Goal: Information Seeking & Learning: Learn about a topic

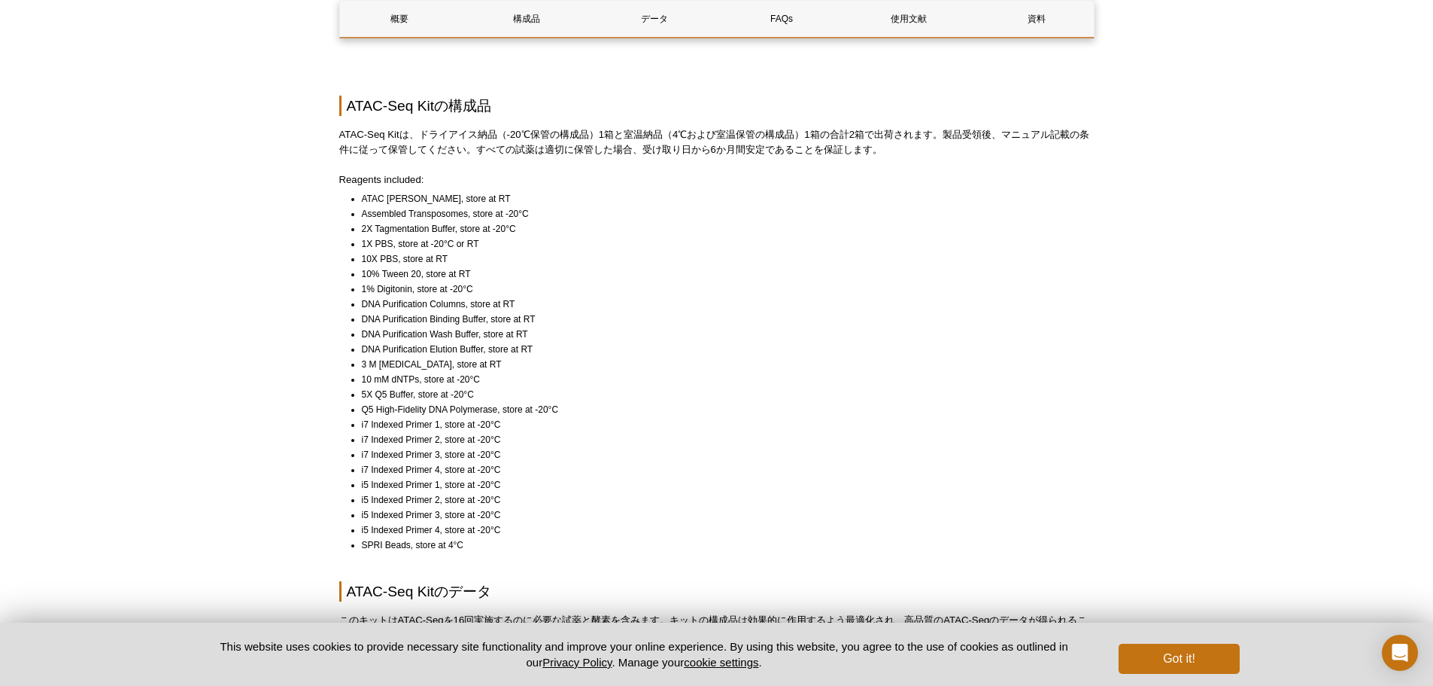
scroll to position [1181, 0]
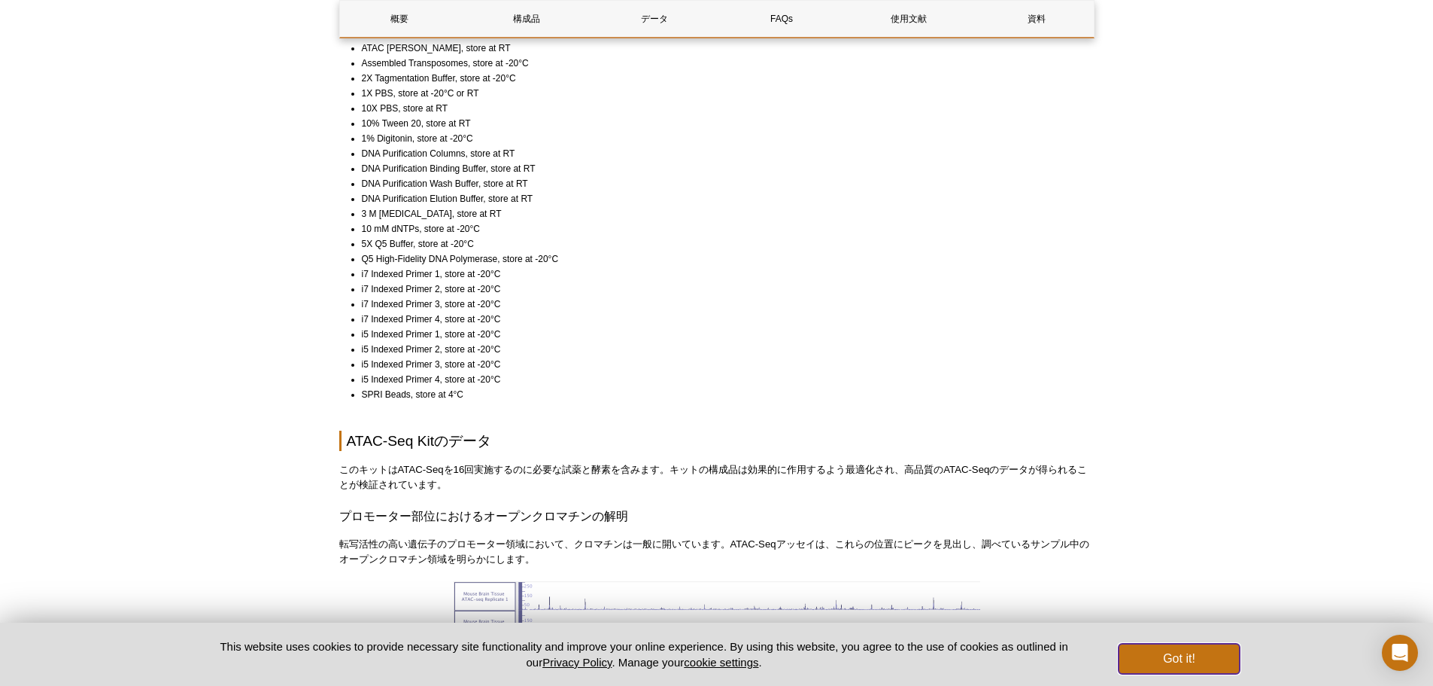
drag, startPoint x: 1163, startPoint y: 666, endPoint x: 1145, endPoint y: 652, distance: 23.6
click at [1163, 666] on button "Got it!" at bounding box center [1179, 658] width 120 height 30
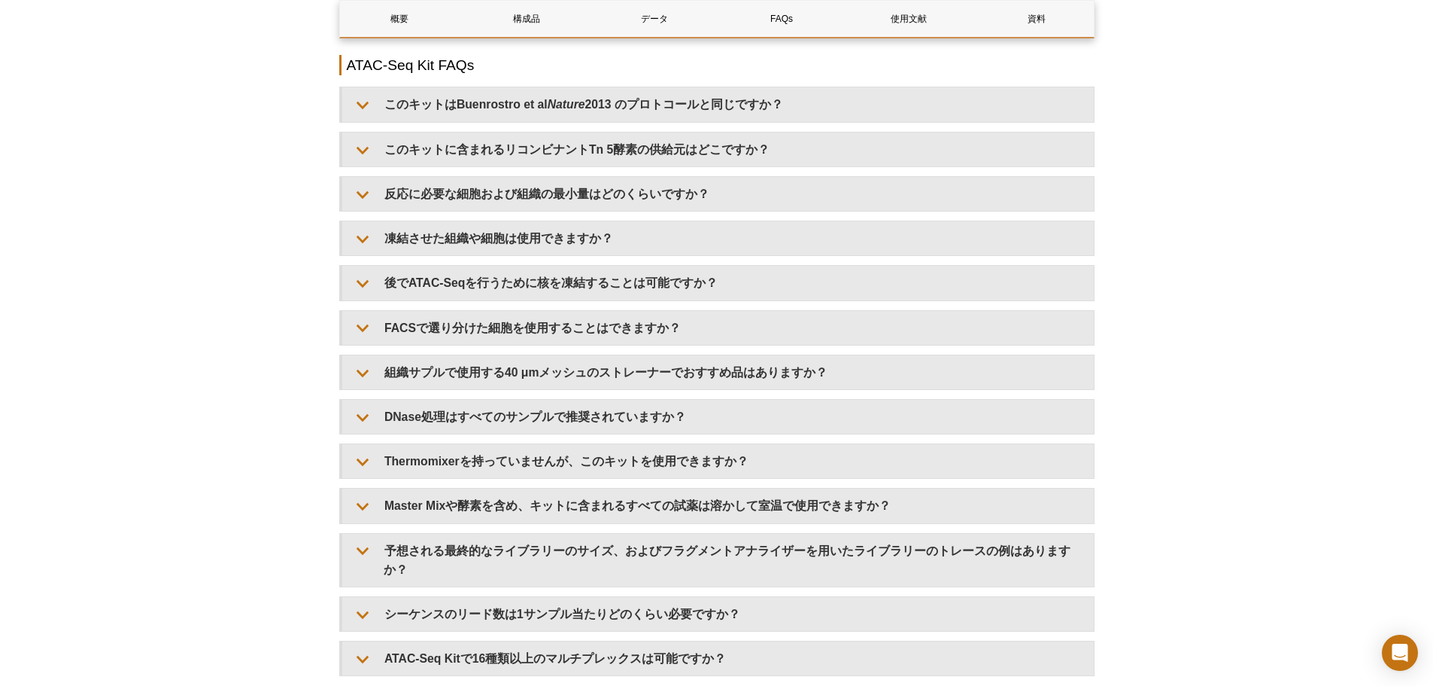
scroll to position [2762, 0]
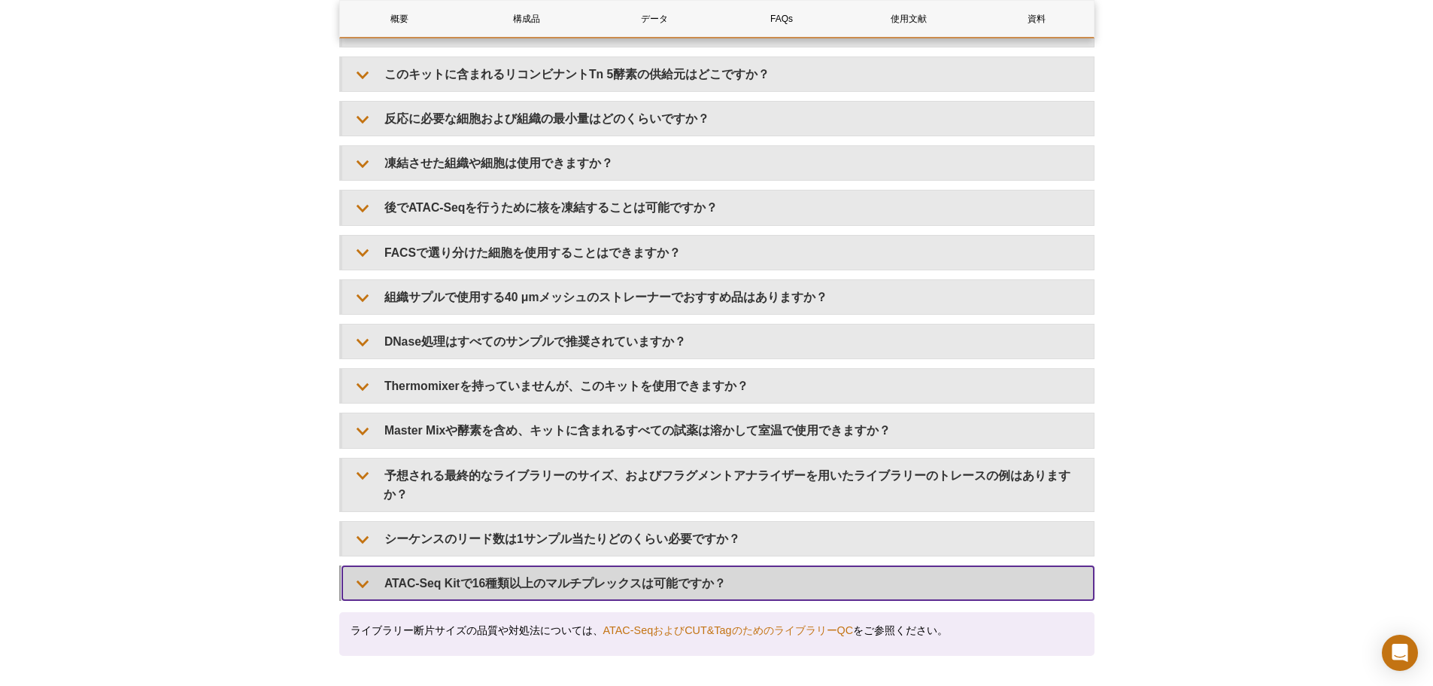
click at [467, 566] on summary "ATAC-Seq Kitで16種類以上のマルチプレックスは可能ですか？" at bounding box center [718, 583] width 752 height 34
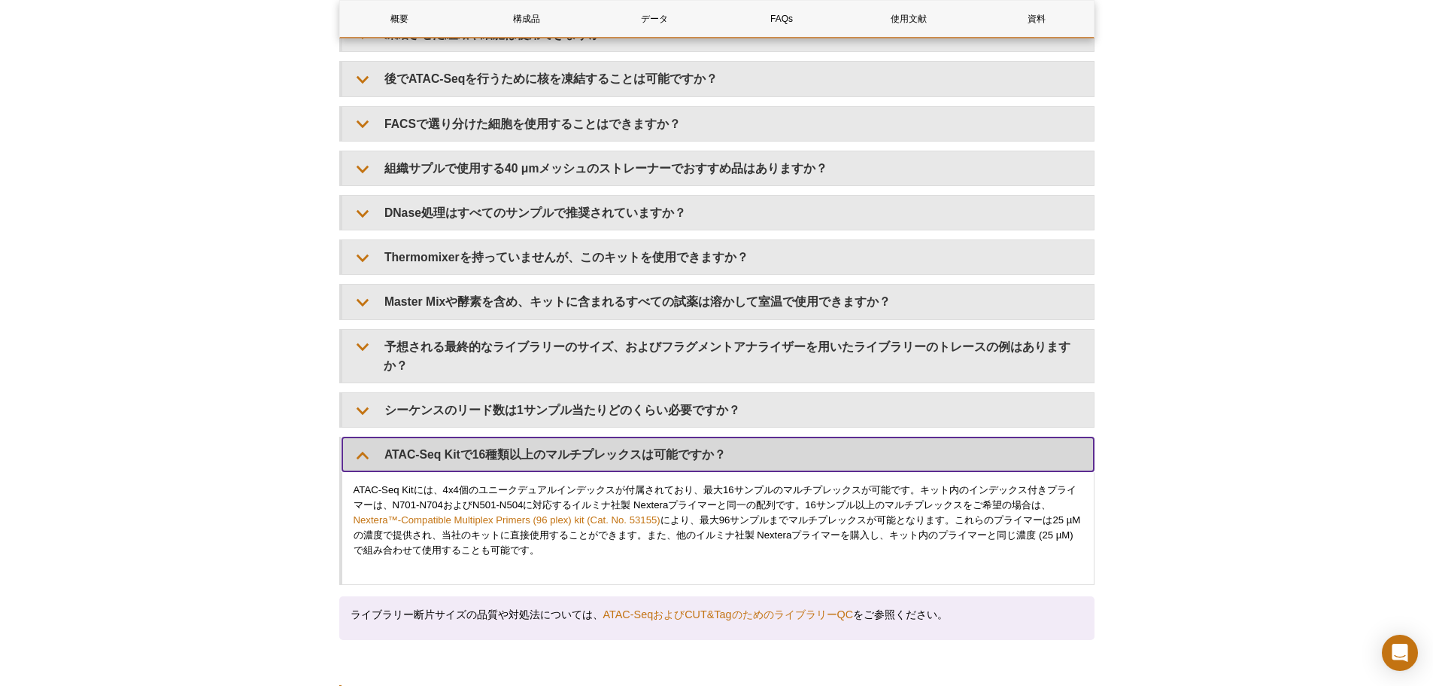
scroll to position [2912, 0]
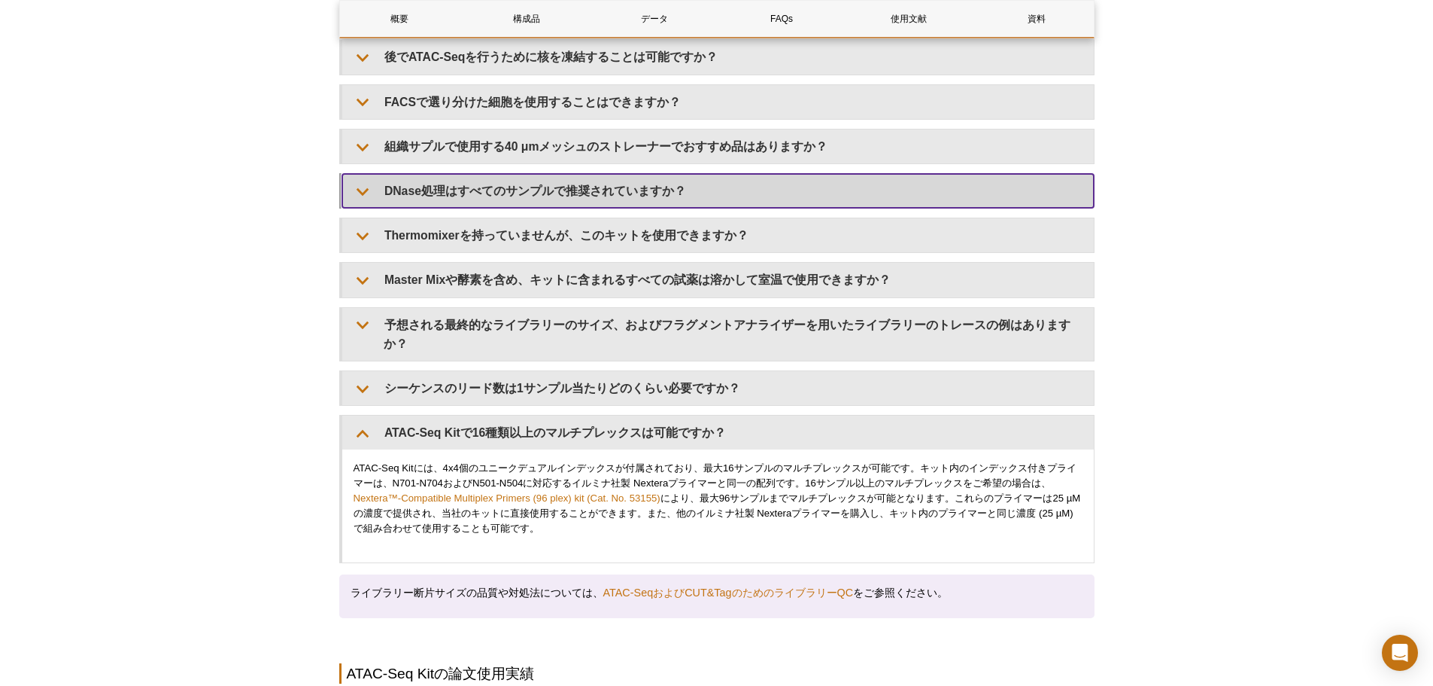
click at [504, 199] on summary "DNase処理はすべてのサンプルで推奨されていますか？" at bounding box center [718, 191] width 752 height 34
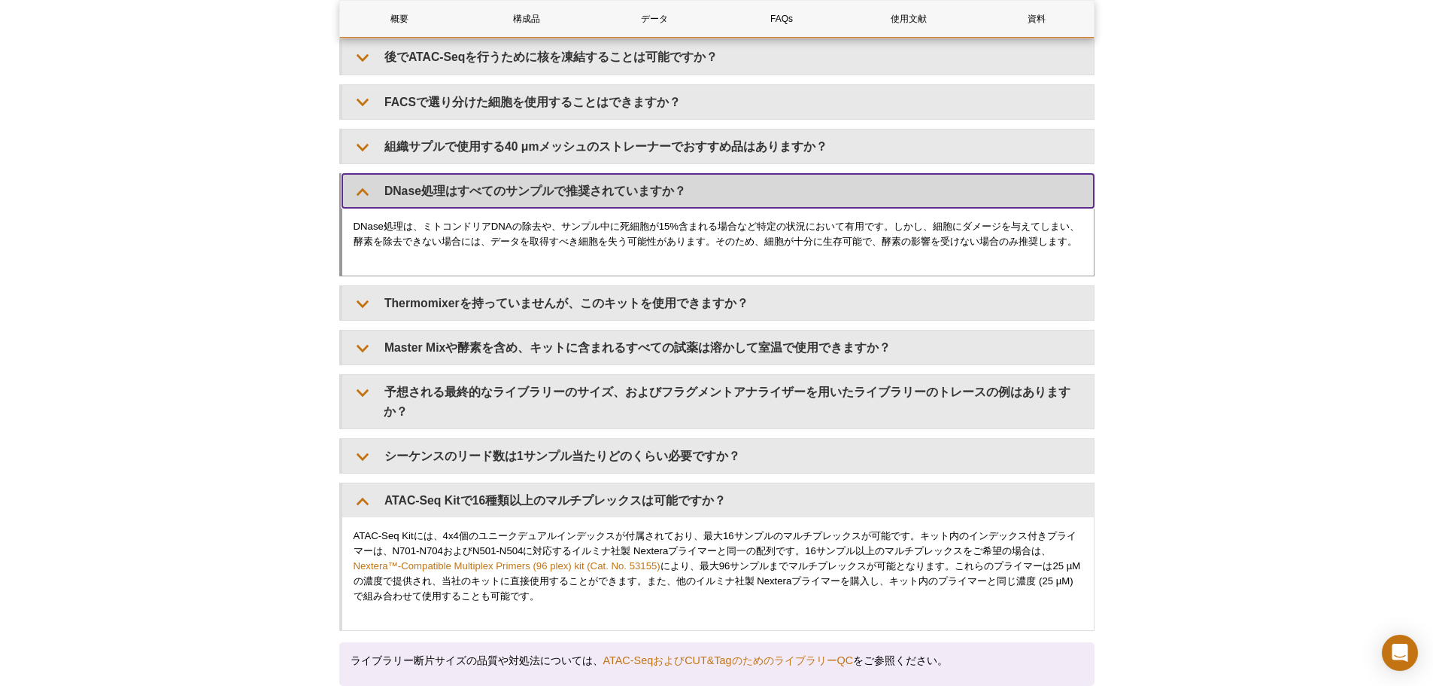
click at [509, 196] on summary "DNase処理はすべてのサンプルで推奨されていますか？" at bounding box center [718, 191] width 752 height 34
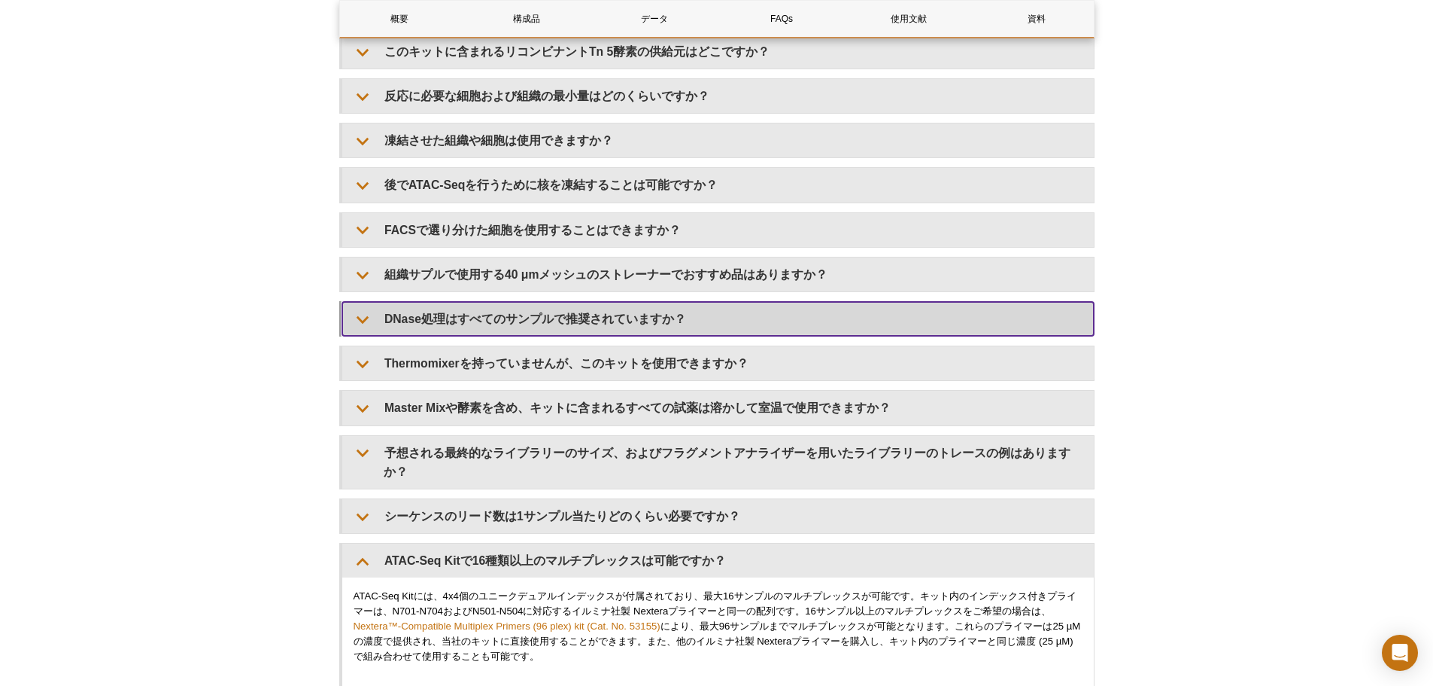
scroll to position [2762, 0]
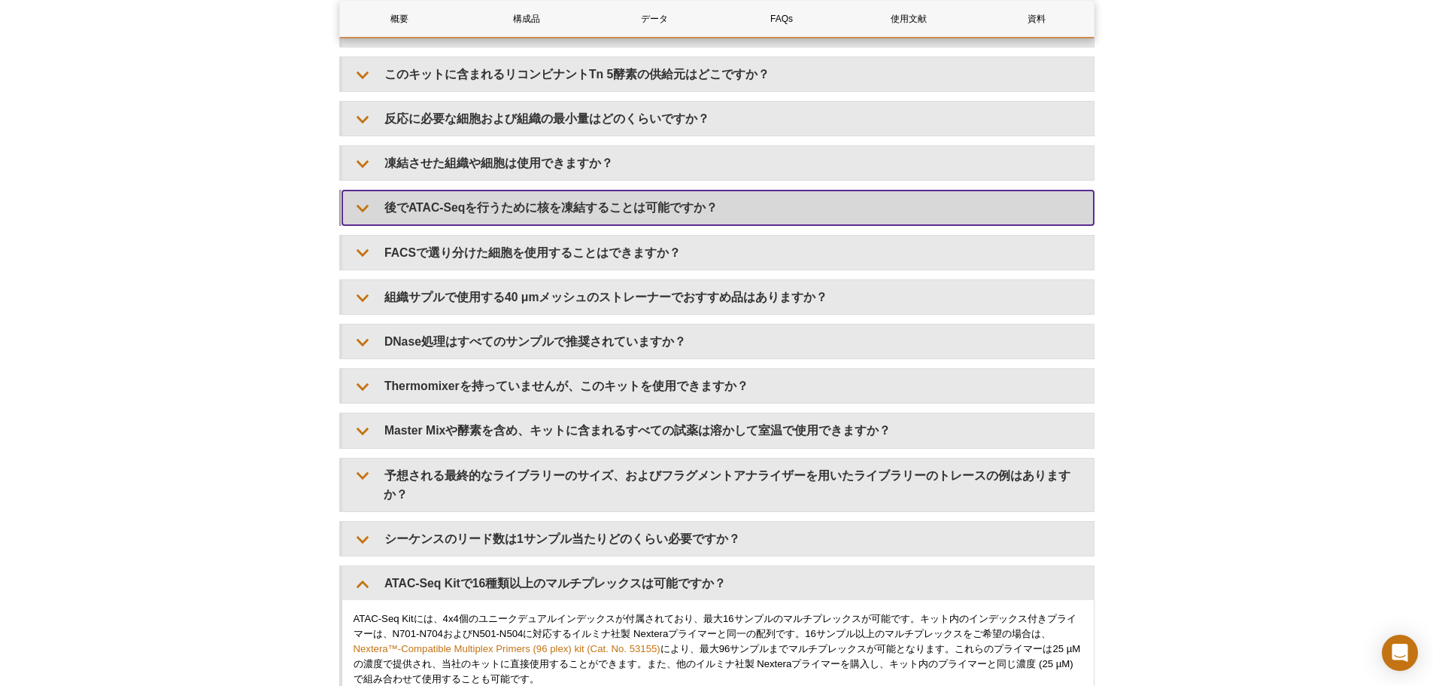
click at [527, 214] on summary "後でATAC-Seqを行うために核を凍結することは可能ですか？" at bounding box center [718, 207] width 752 height 34
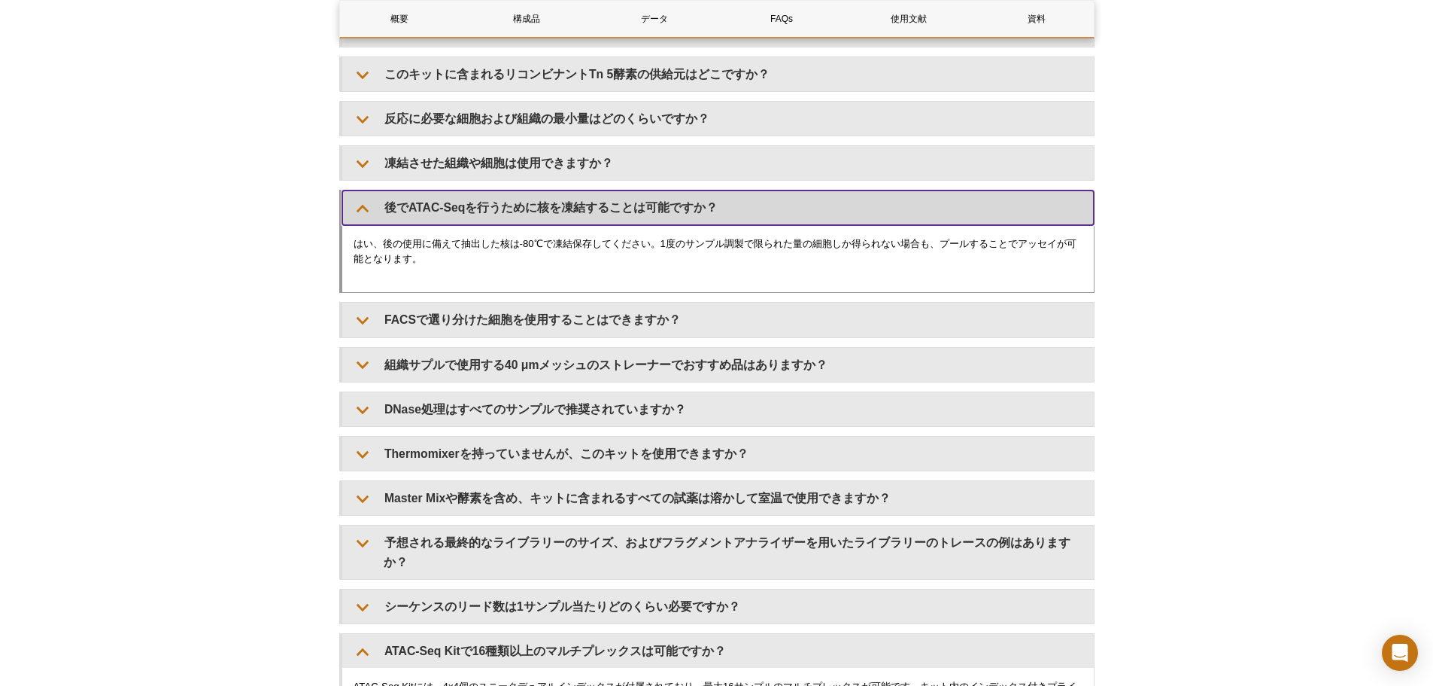
click at [527, 214] on summary "後でATAC-Seqを行うために核を凍結することは可能ですか？" at bounding box center [718, 207] width 752 height 34
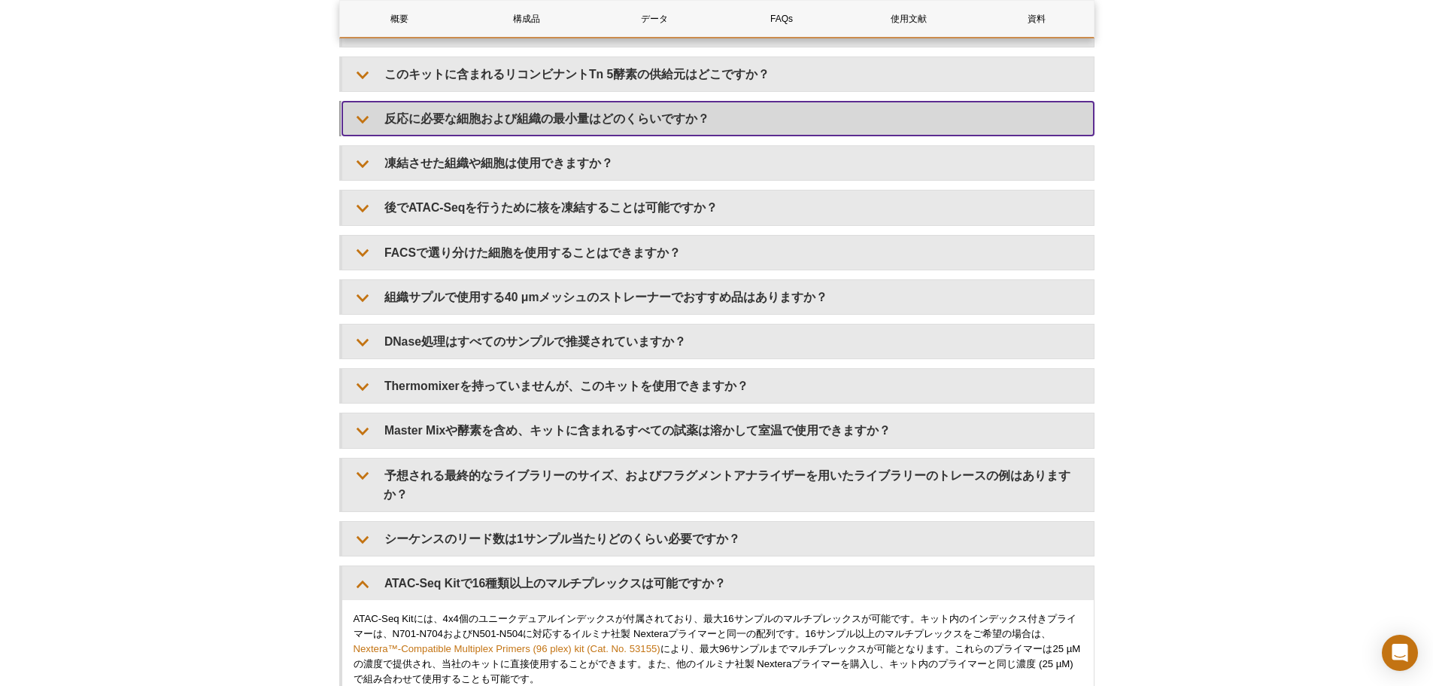
click at [537, 111] on summary "反応に必要な細胞および組織の最小量はどのくらいですか？" at bounding box center [718, 119] width 752 height 34
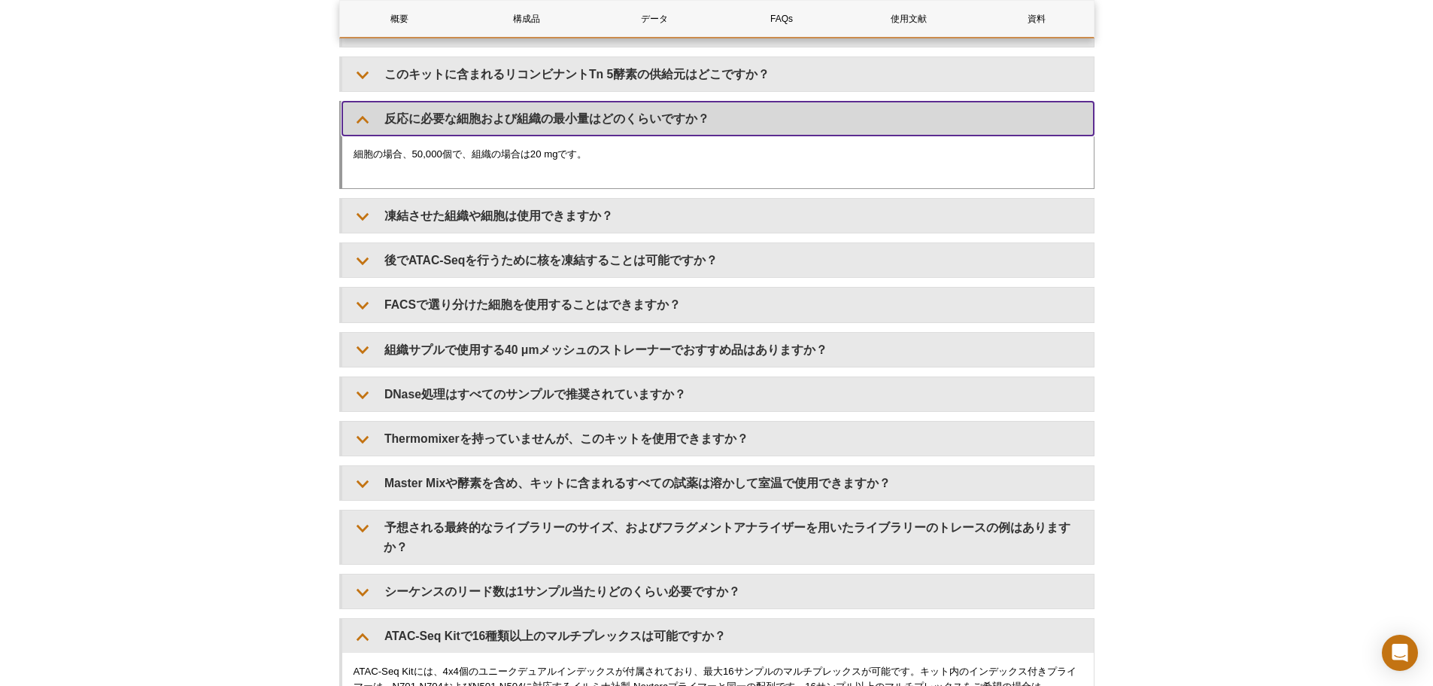
click at [537, 111] on summary "反応に必要な細胞および組織の最小量はどのくらいですか？" at bounding box center [718, 119] width 752 height 34
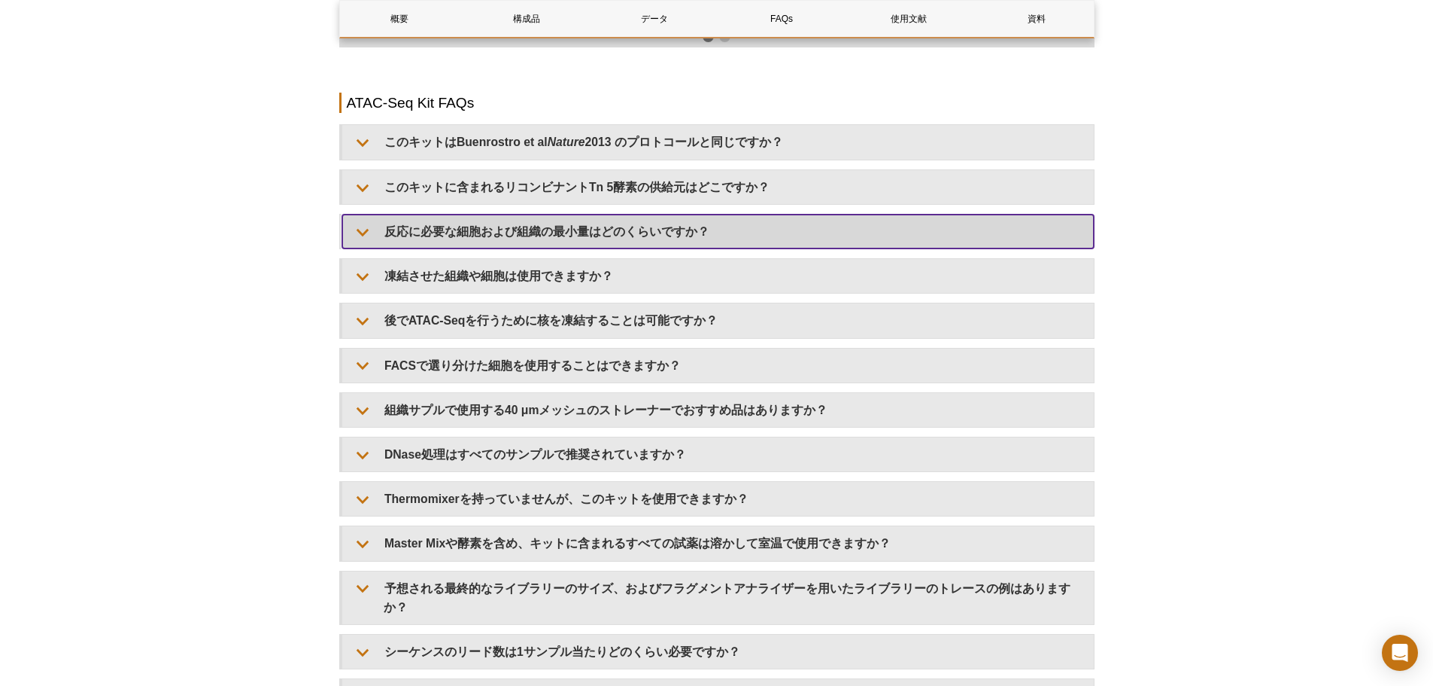
scroll to position [2611, 0]
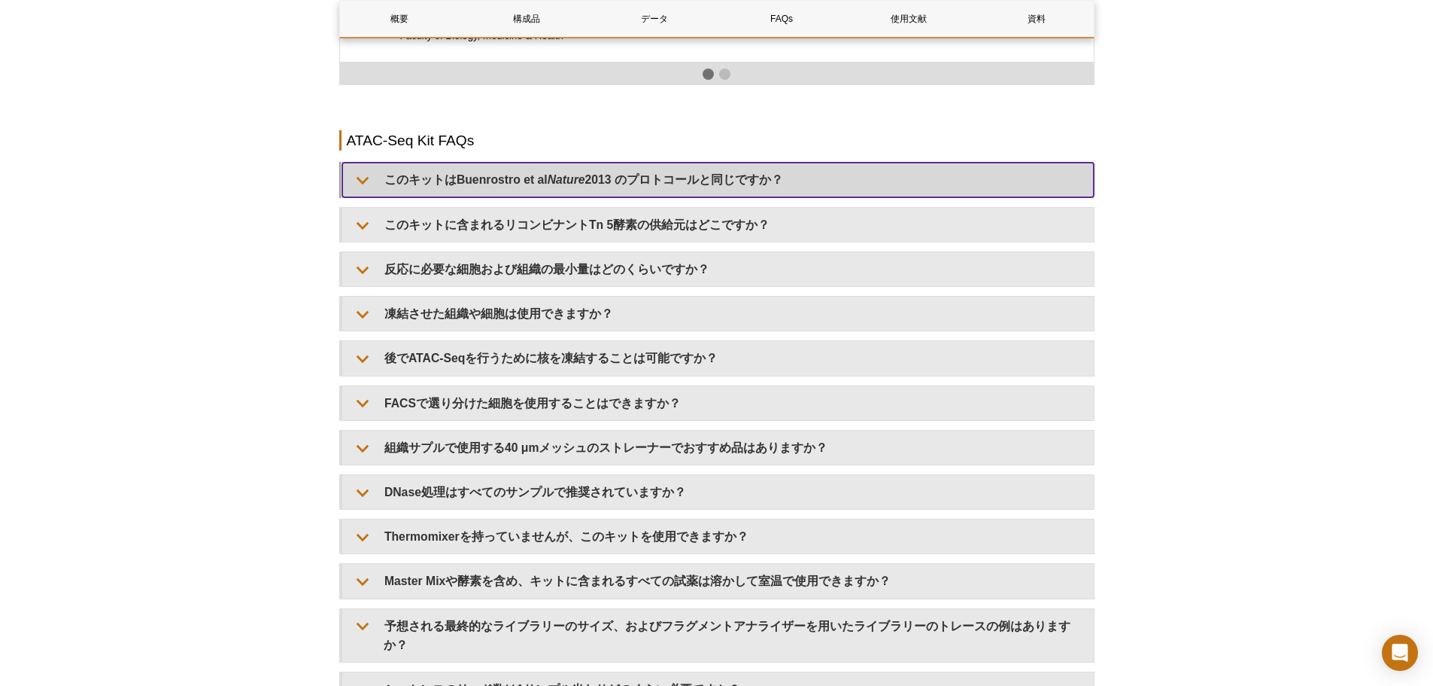
click at [545, 178] on summary "このキットは[PERSON_NAME] et al Nature 2013 のプロトコールと同じですか？" at bounding box center [718, 180] width 752 height 34
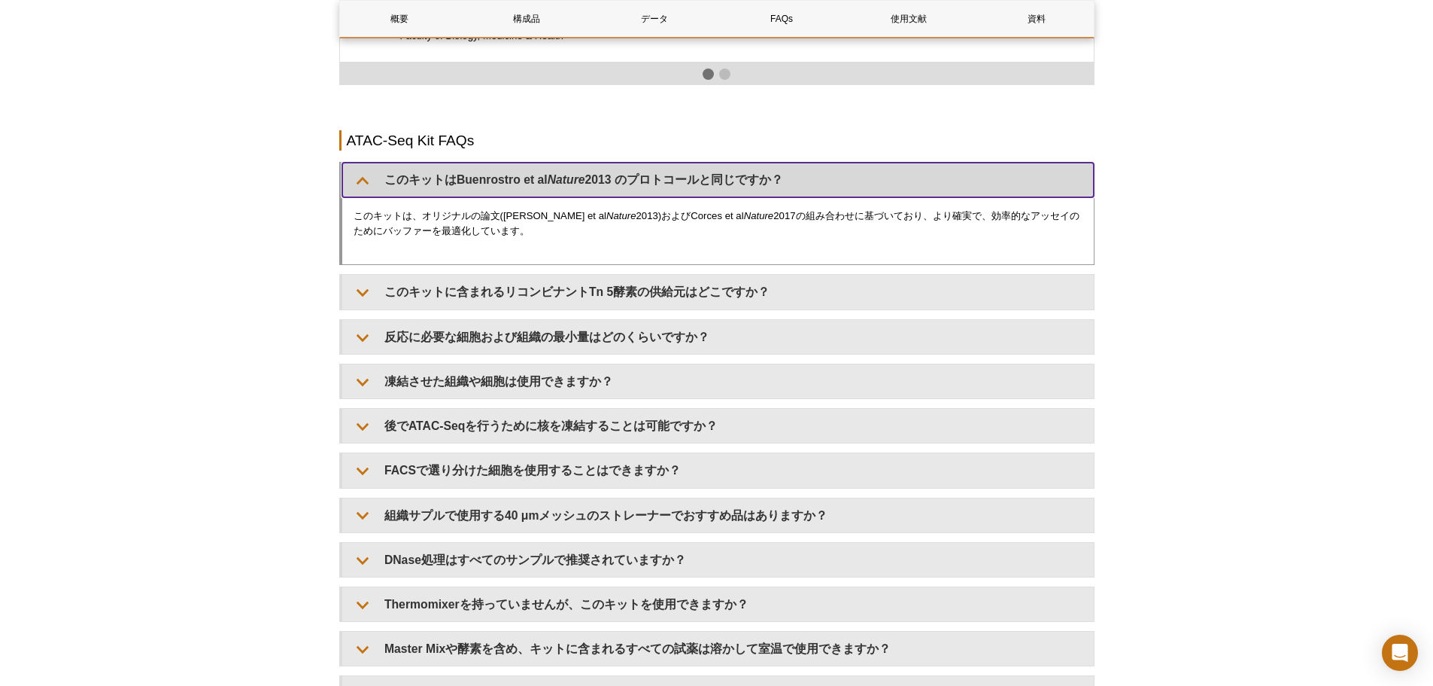
click at [545, 178] on summary "このキットは[PERSON_NAME] et al Nature 2013 のプロトコールと同じですか？" at bounding box center [718, 180] width 752 height 34
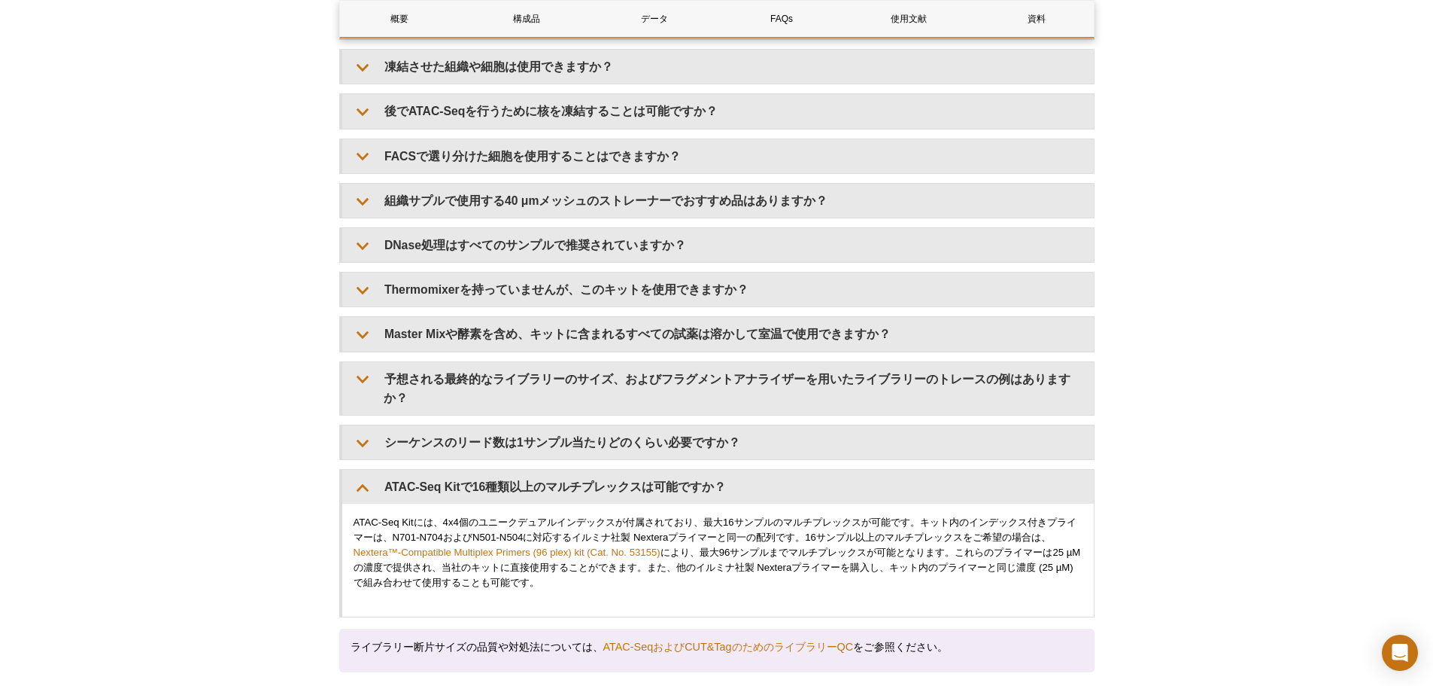
scroll to position [2912, 0]
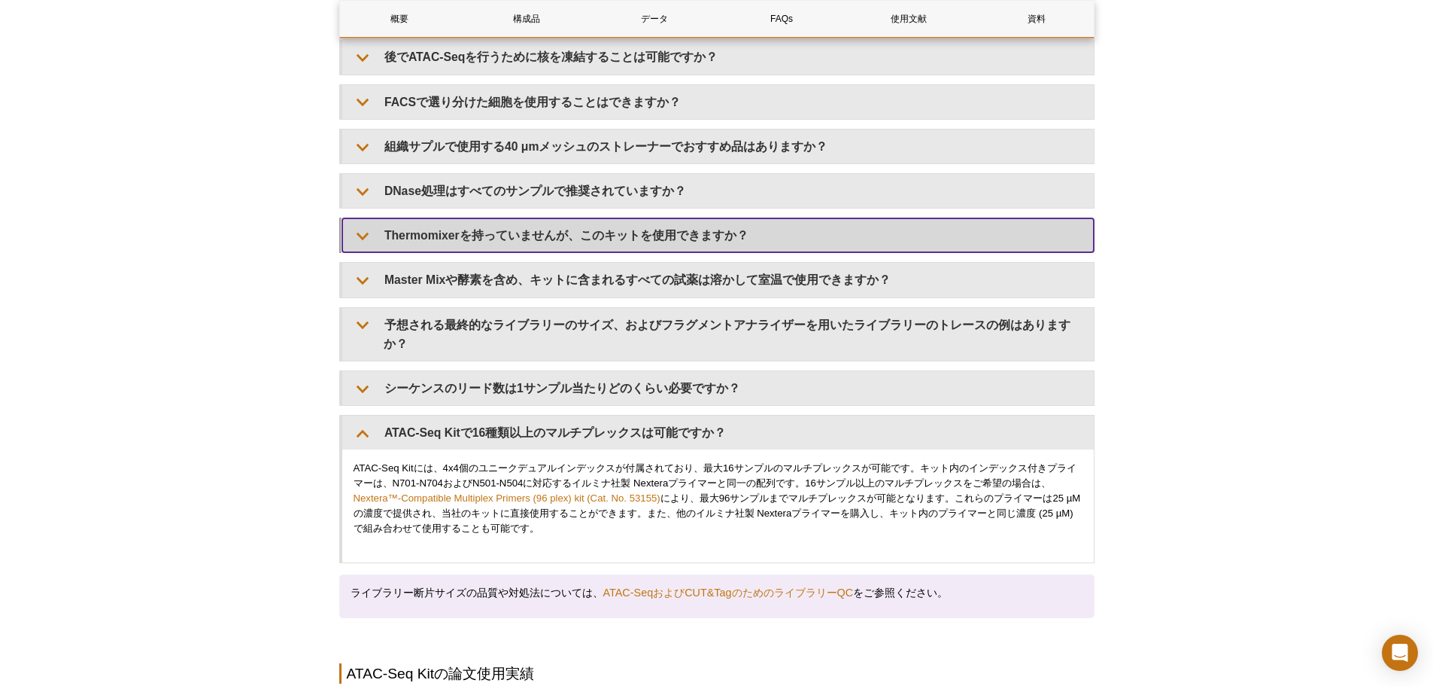
click at [544, 224] on summary "Thermomixerを持っていませんが、このキットを使用できますか？" at bounding box center [718, 235] width 752 height 34
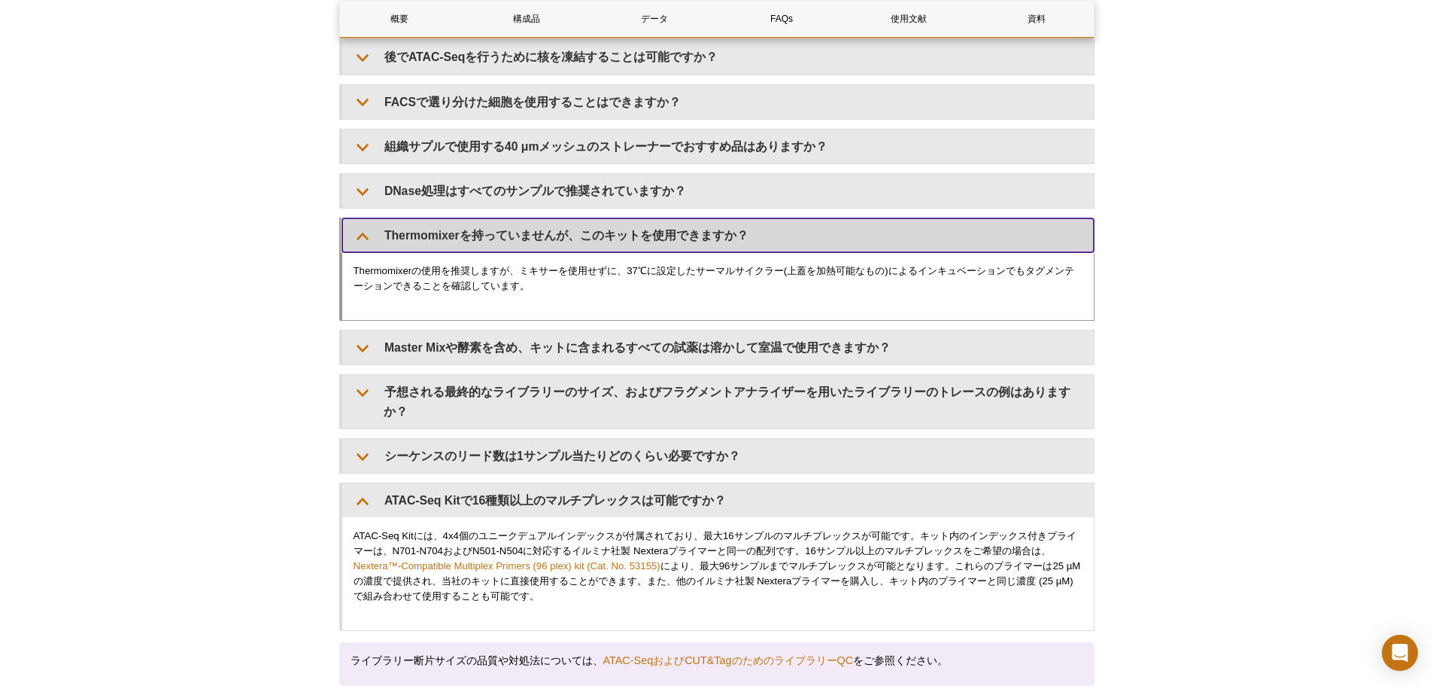
click at [544, 224] on summary "Thermomixerを持っていませんが、このキットを使用できますか？" at bounding box center [718, 235] width 752 height 34
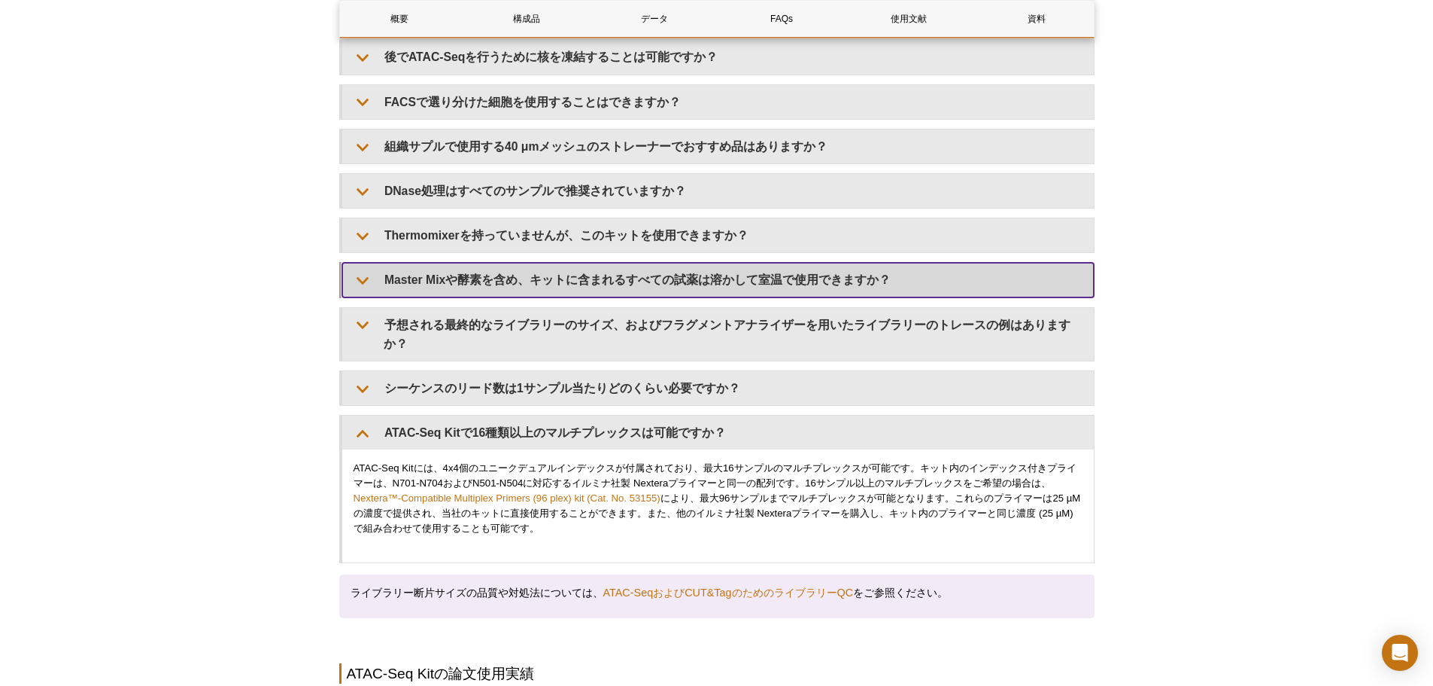
click at [543, 273] on summary "Master Mixや酵素を含め、キットに含まれるすべての試薬は溶かして室温で使用できますか？" at bounding box center [718, 280] width 752 height 34
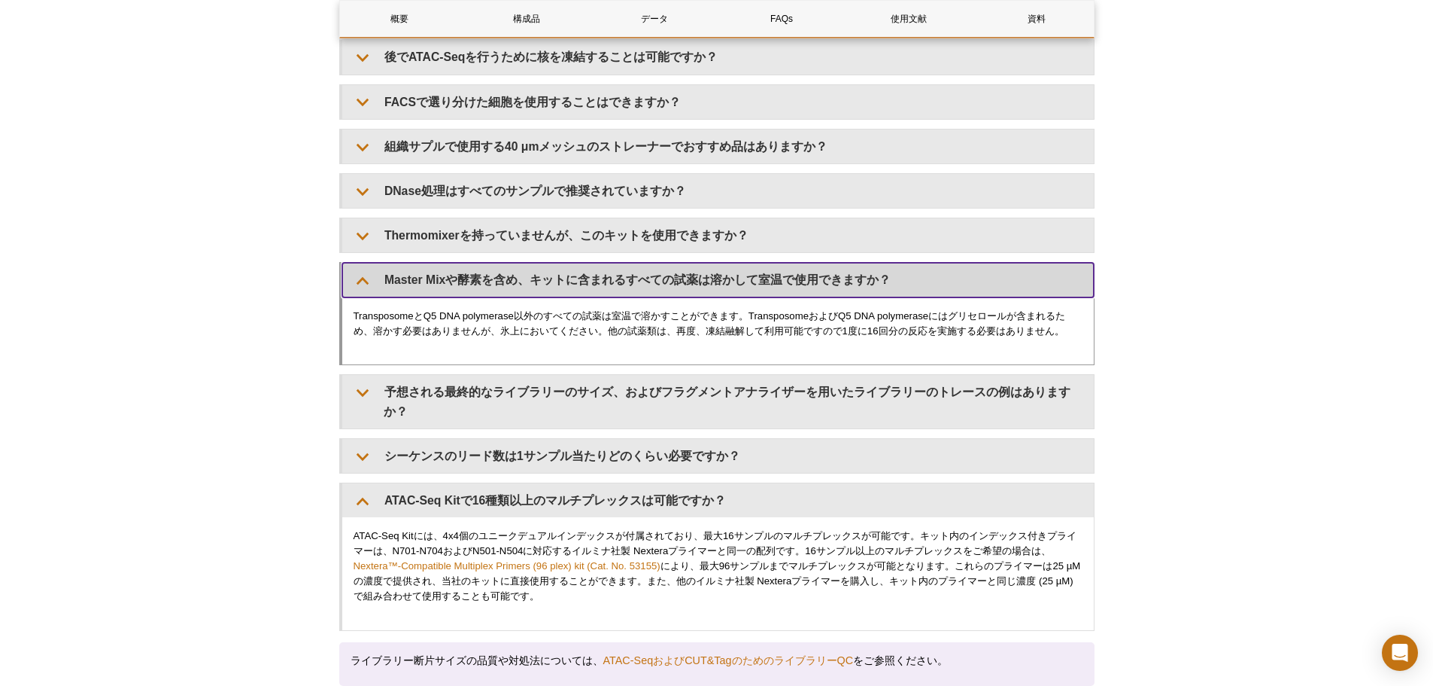
click at [554, 280] on summary "Master Mixや酵素を含め、キットに含まれるすべての試薬は溶かして室温で使用できますか？" at bounding box center [718, 280] width 752 height 34
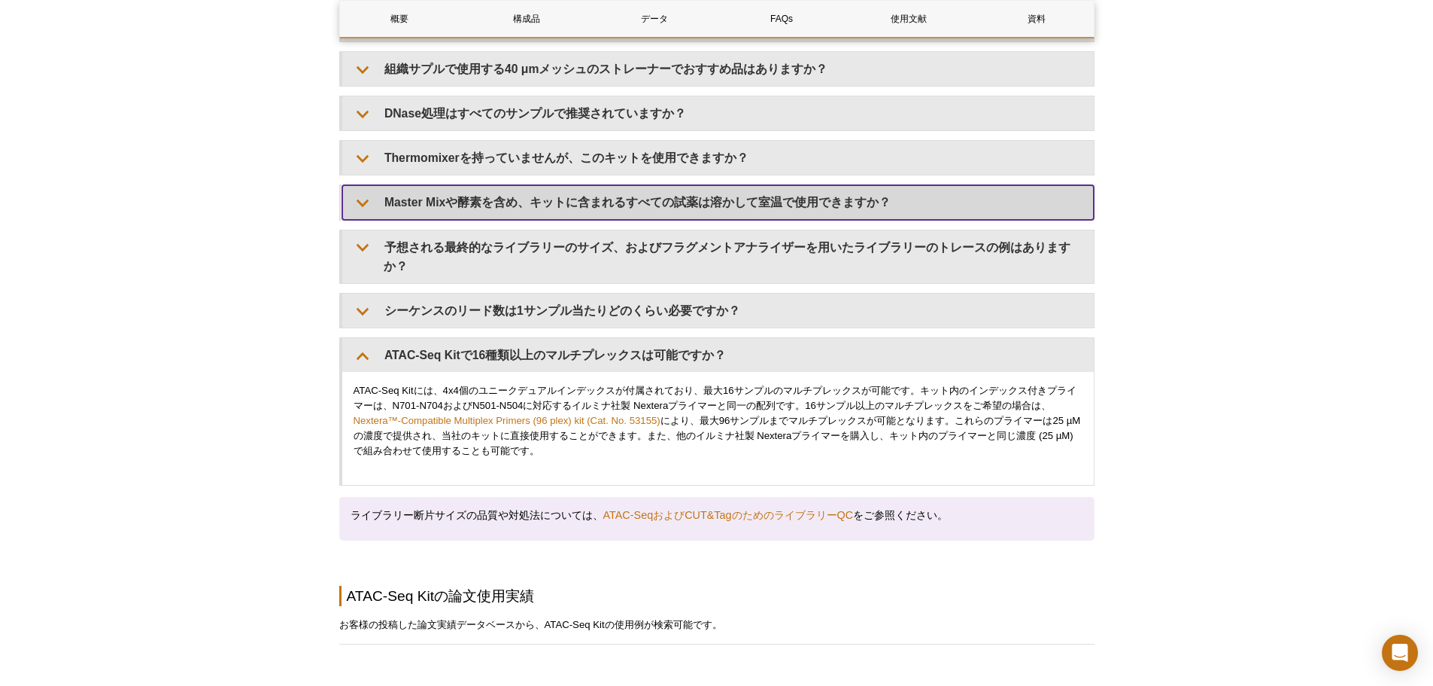
scroll to position [2987, 0]
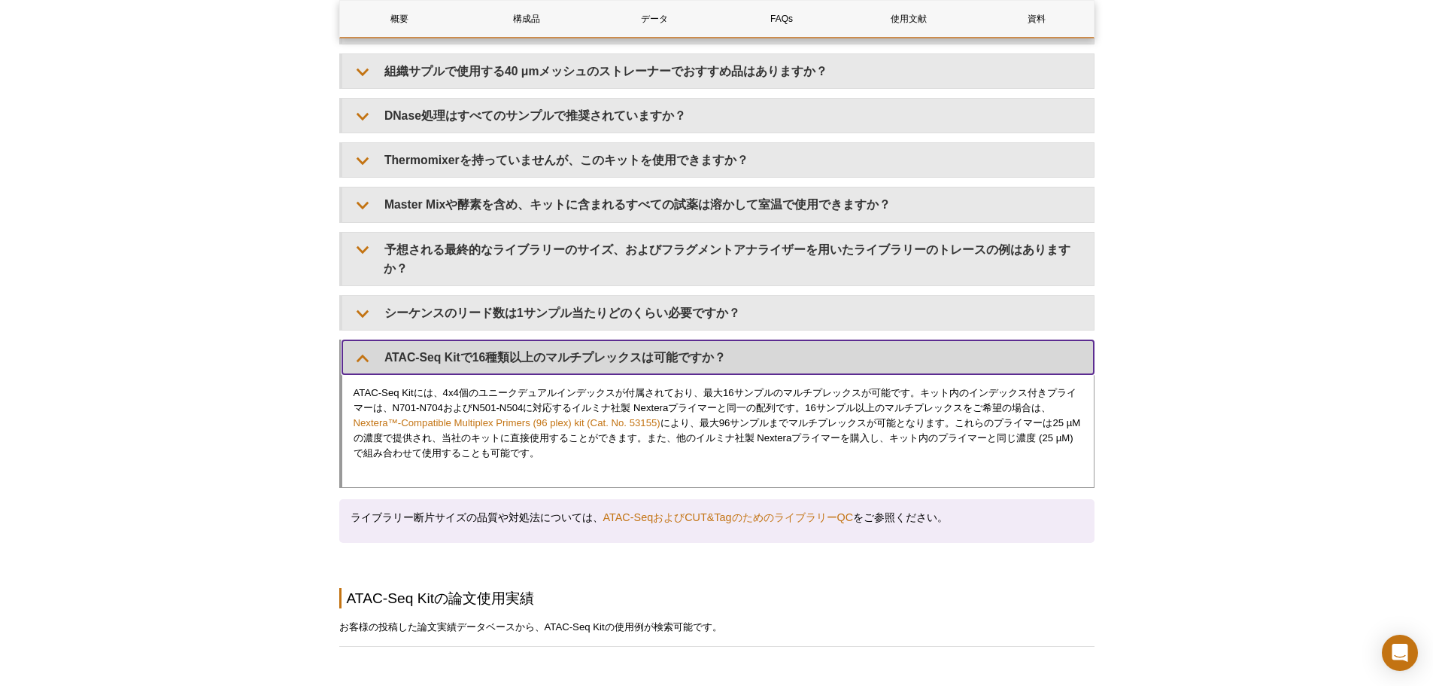
click at [654, 348] on summary "ATAC-Seq Kitで16種類以上のマルチプレックスは可能ですか？" at bounding box center [718, 357] width 752 height 34
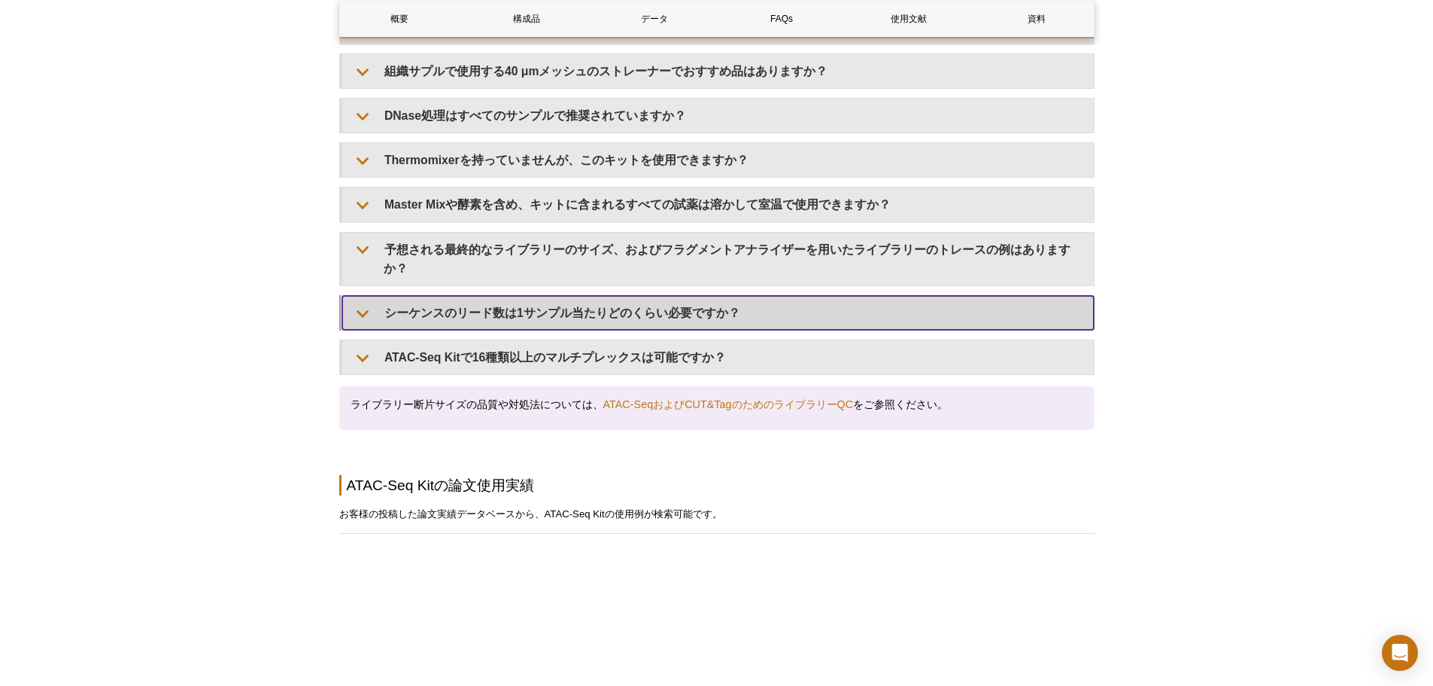
click at [664, 296] on summary "シーケンスのリード数は1サンプル当たりどのくらい必要ですか？" at bounding box center [718, 313] width 752 height 34
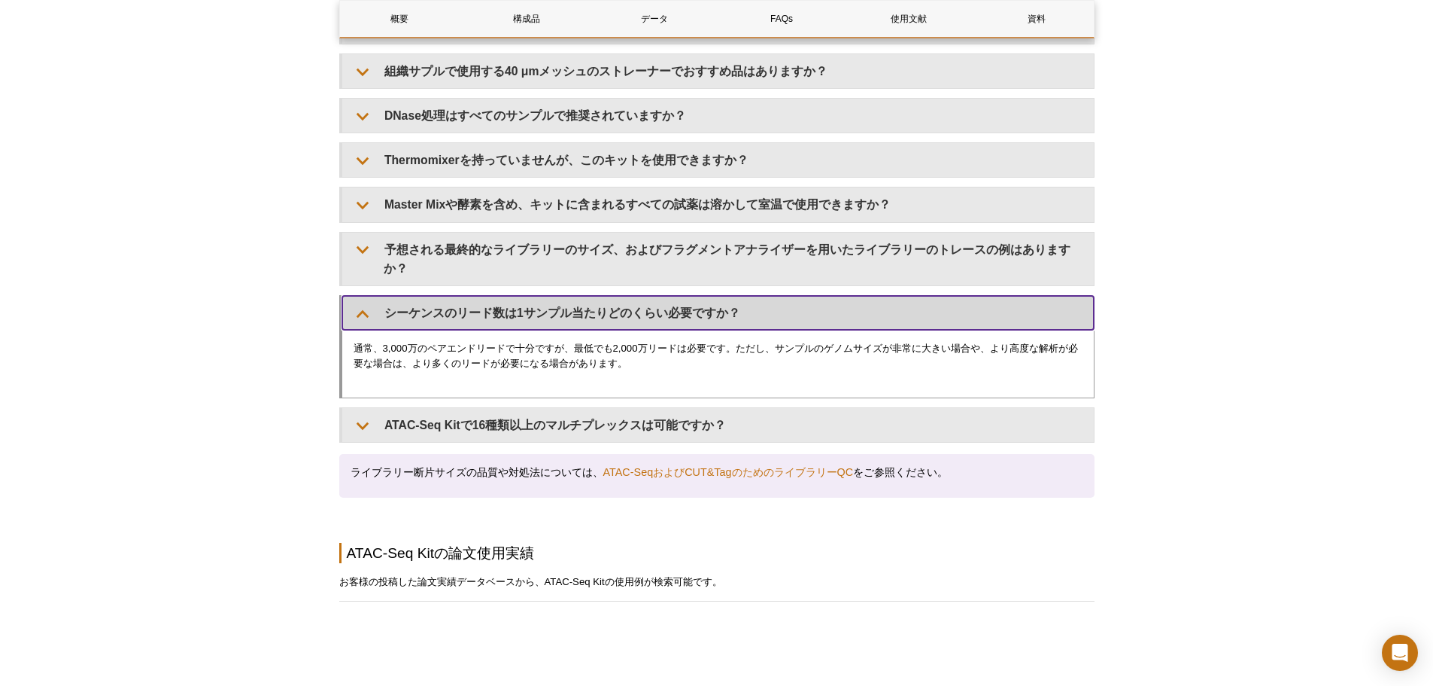
click at [664, 296] on summary "シーケンスのリード数は1サンプル当たりどのくらい必要ですか？" at bounding box center [718, 313] width 752 height 34
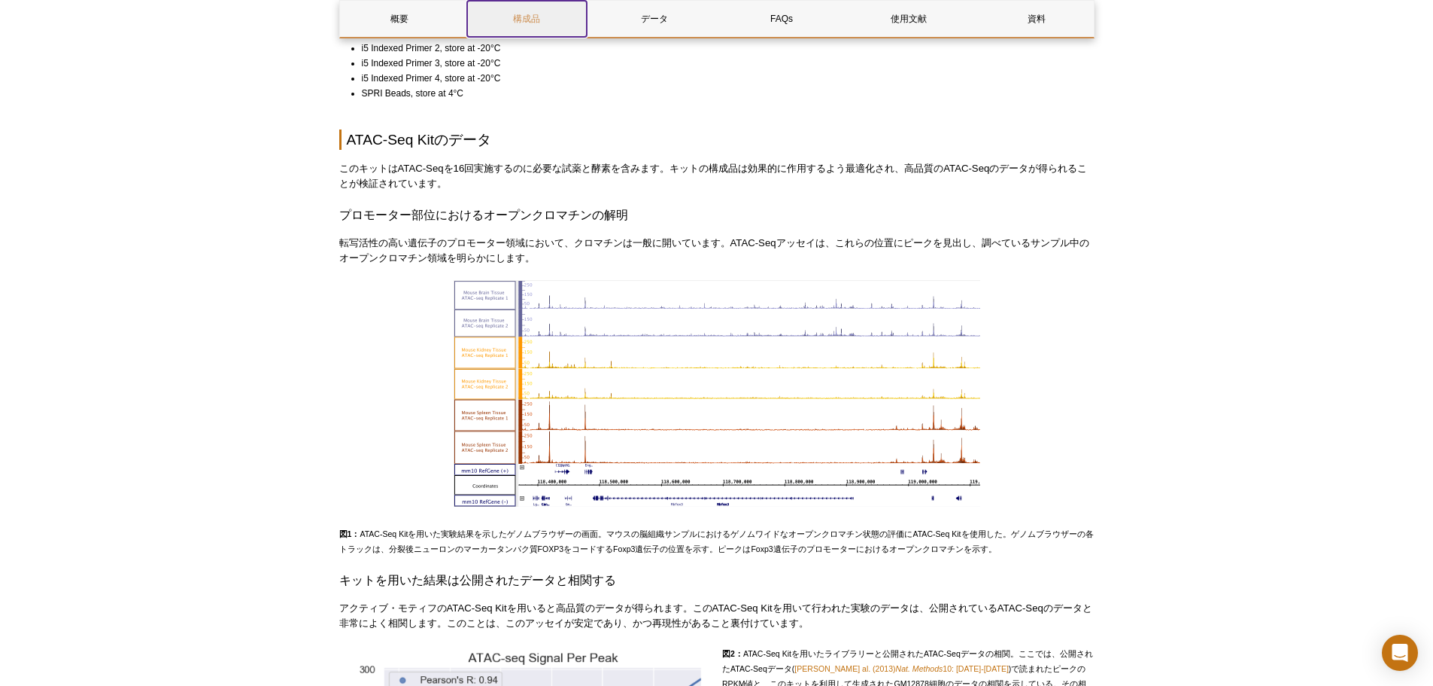
click at [512, 7] on link "構成品" at bounding box center [527, 19] width 120 height 36
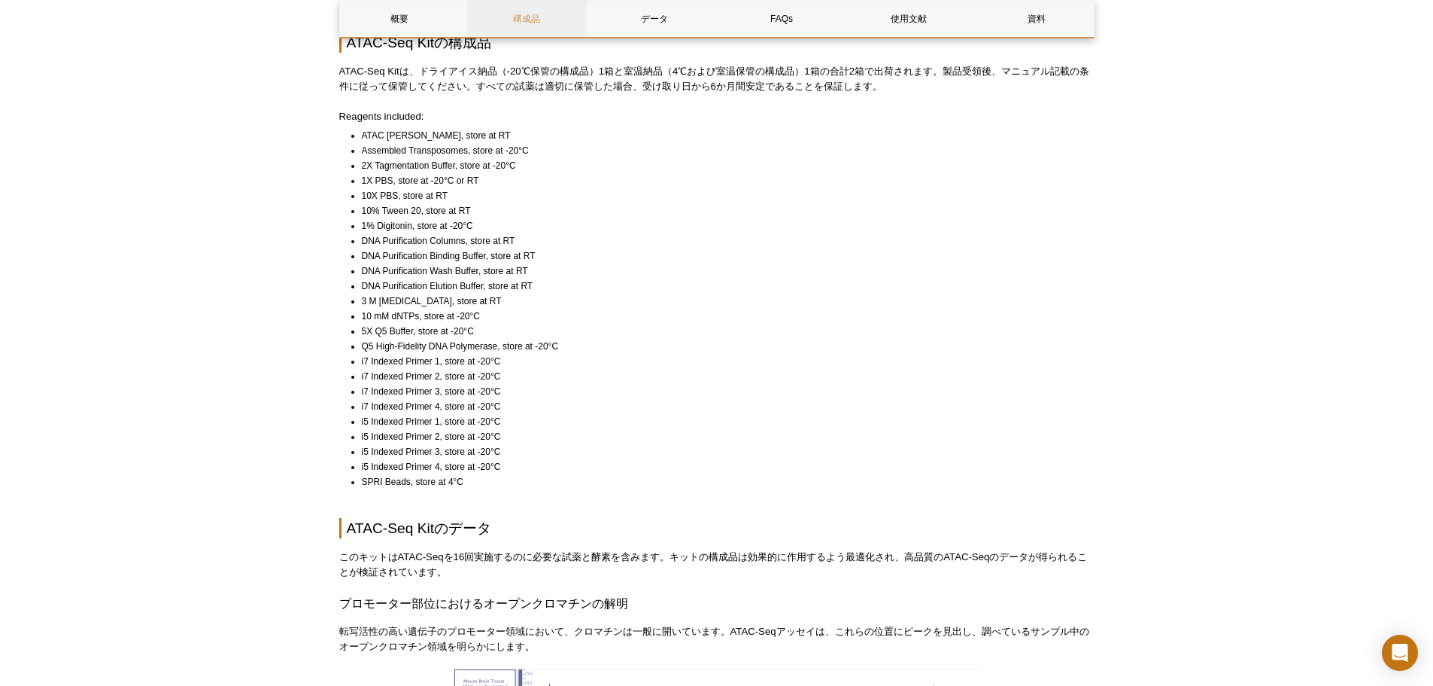
scroll to position [1079, 0]
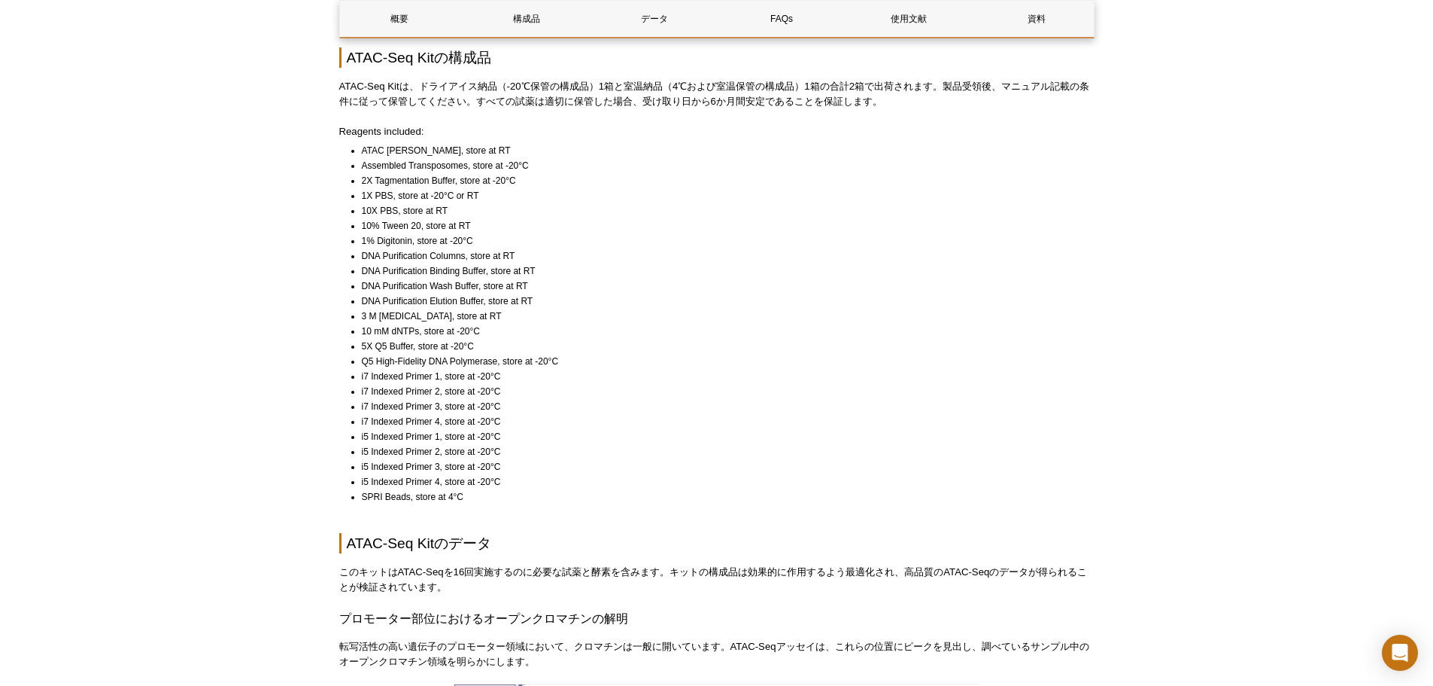
click at [412, 459] on li "i5 Indexed Primer 3, store at -20°C" at bounding box center [721, 466] width 719 height 15
click at [411, 451] on li "i5 Indexed Primer 2, store at -20°C" at bounding box center [721, 451] width 719 height 15
click at [419, 480] on li "i5 Indexed Primer 4, store at -20°C" at bounding box center [721, 481] width 719 height 15
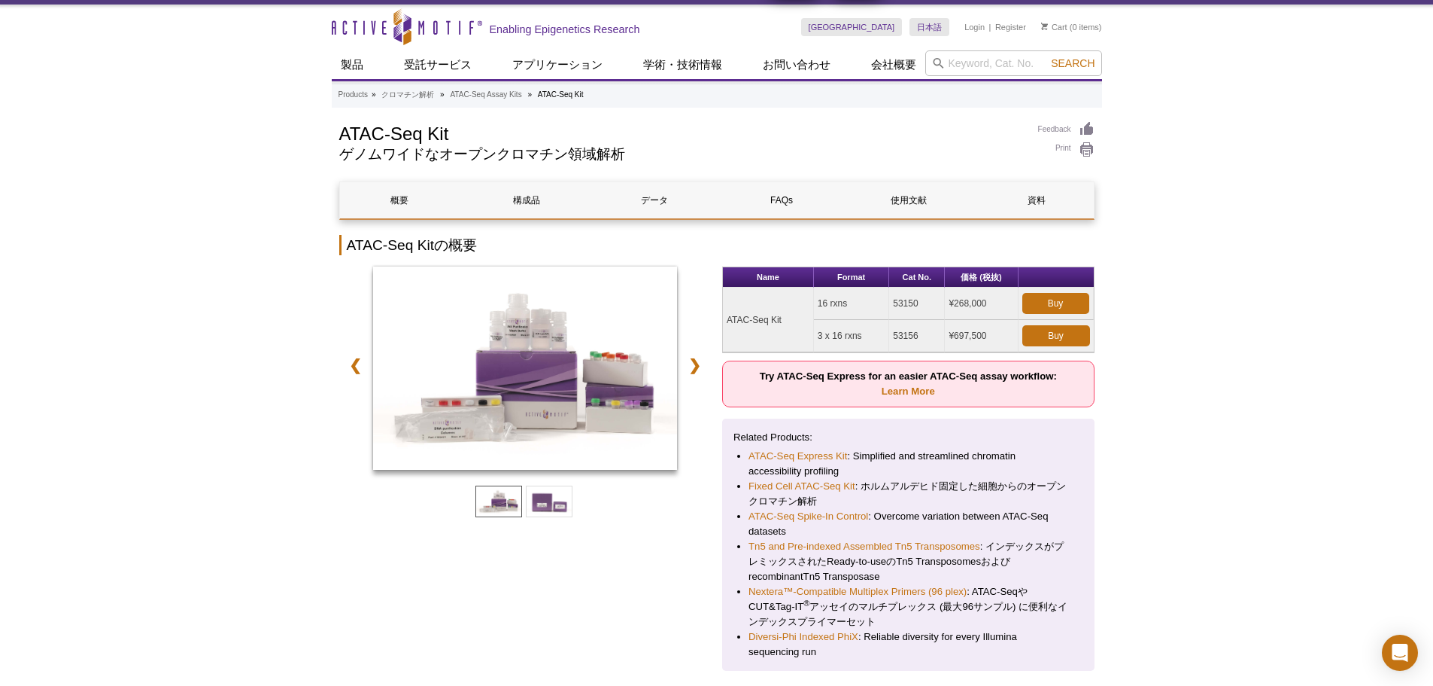
scroll to position [0, 0]
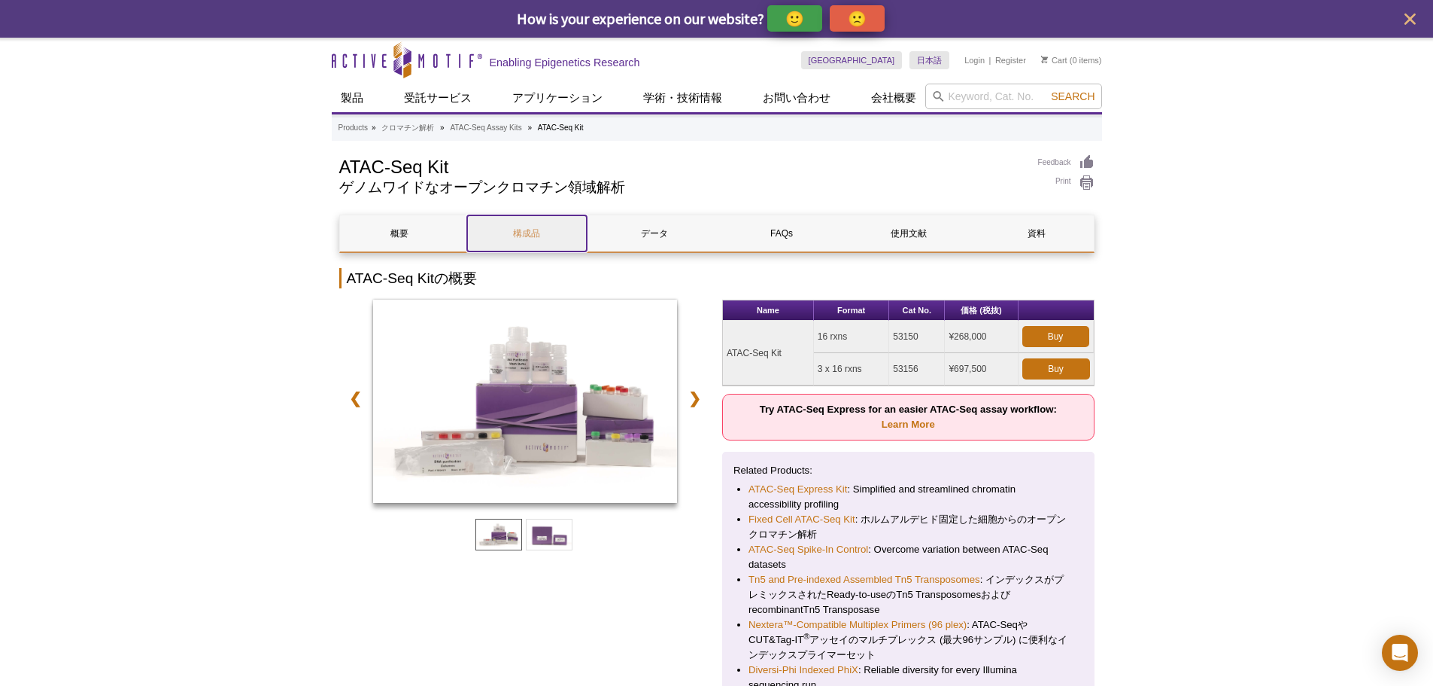
click at [529, 233] on link "構成品" at bounding box center [527, 233] width 120 height 36
click at [1026, 217] on link "資料" at bounding box center [1037, 233] width 120 height 36
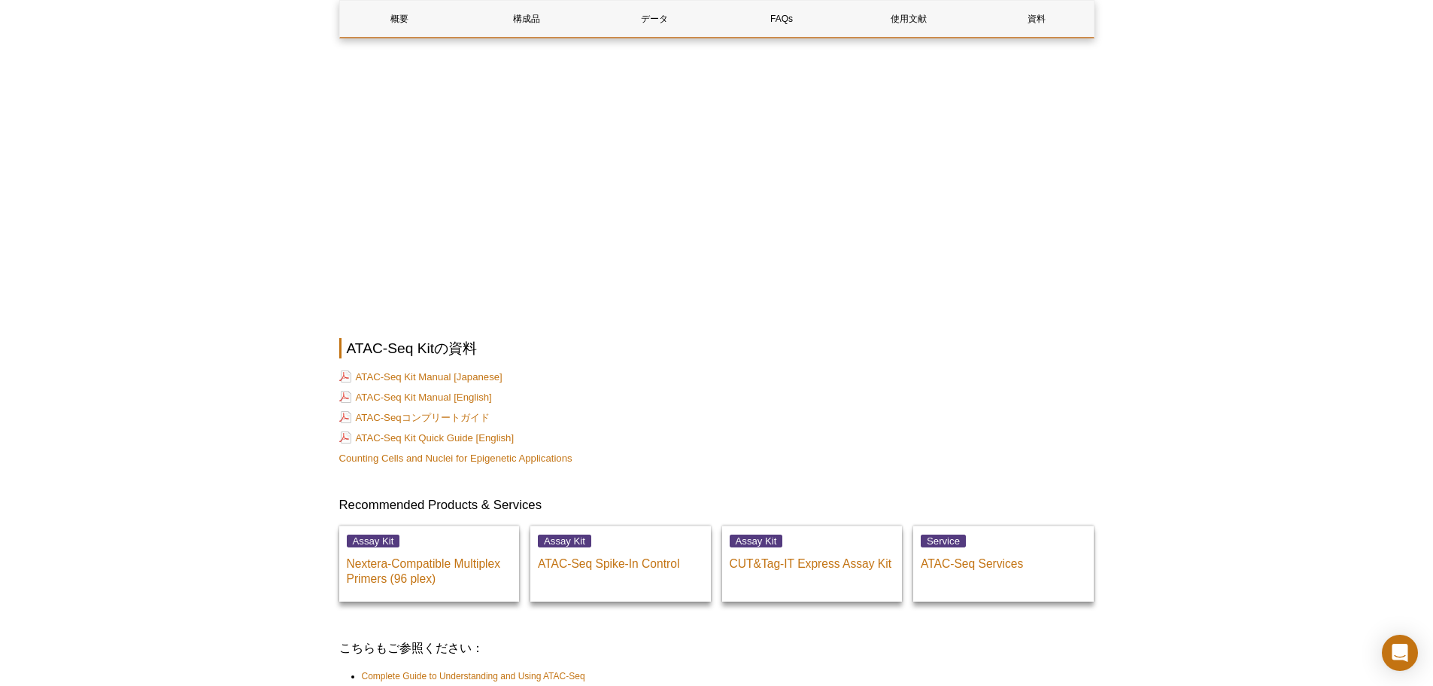
scroll to position [3803, 0]
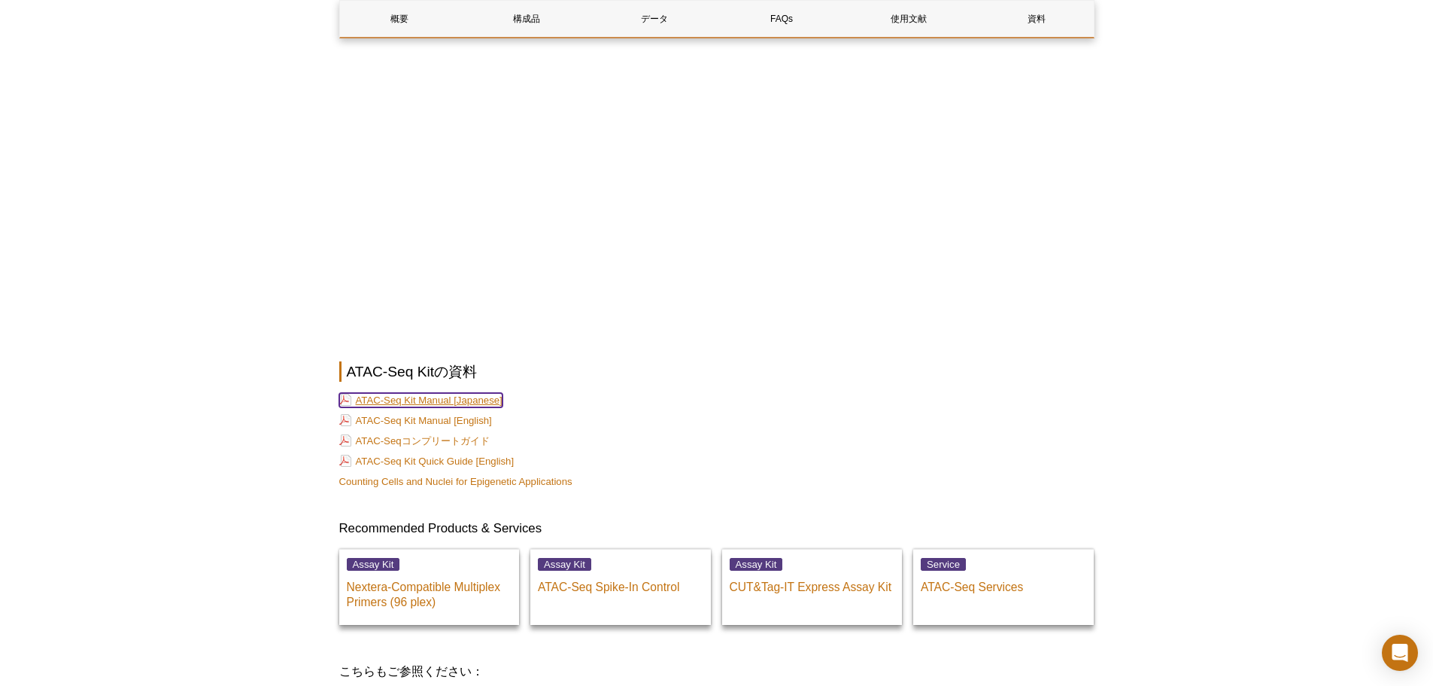
click at [485, 393] on link "ATAC-Seq Kit Manual [Japanese]" at bounding box center [420, 400] width 163 height 14
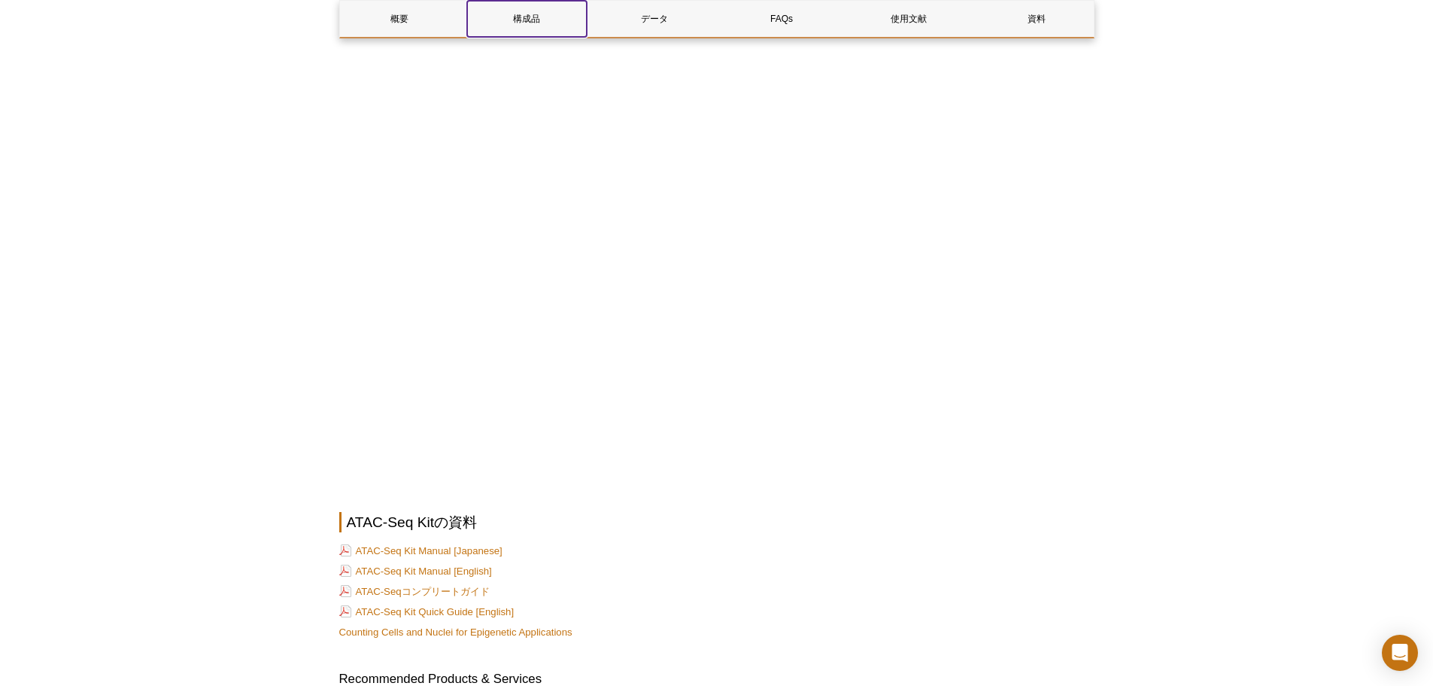
drag, startPoint x: 543, startPoint y: 23, endPoint x: 550, endPoint y: 37, distance: 15.1
click at [543, 23] on link "構成品" at bounding box center [527, 19] width 120 height 36
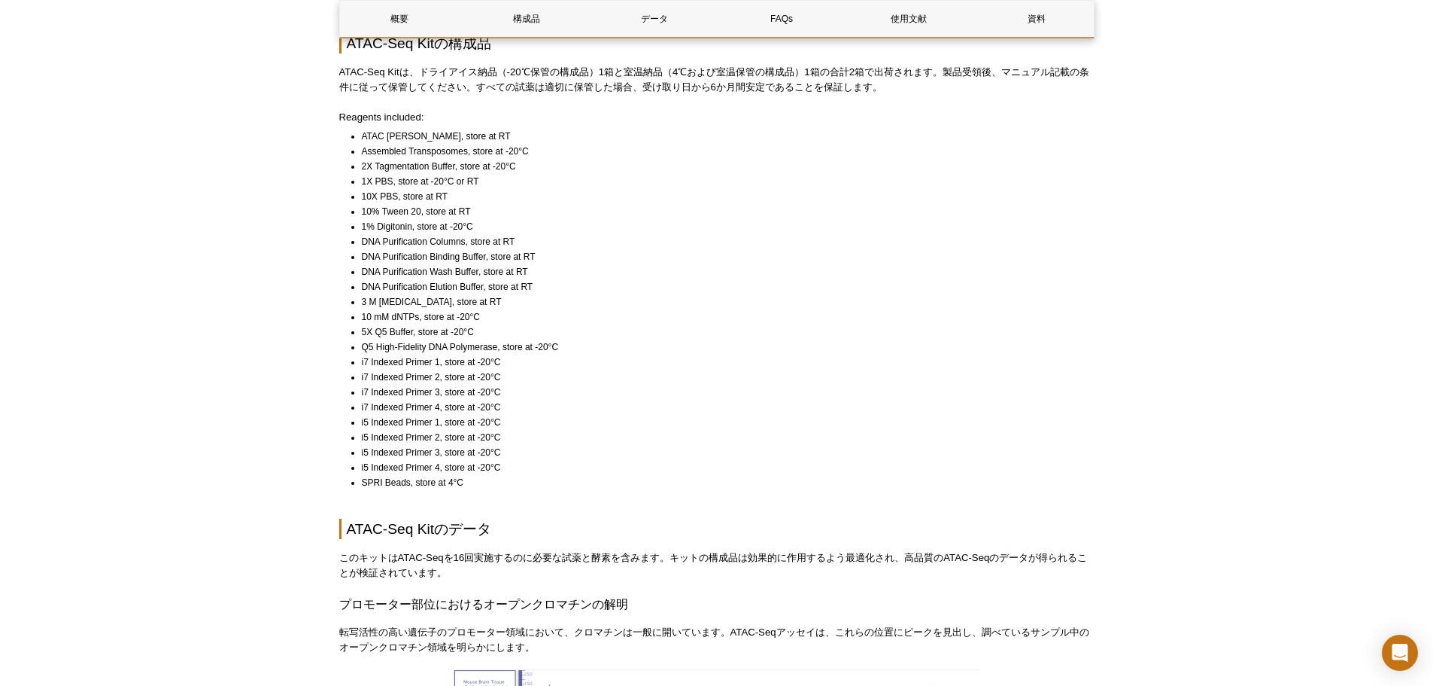
scroll to position [1079, 0]
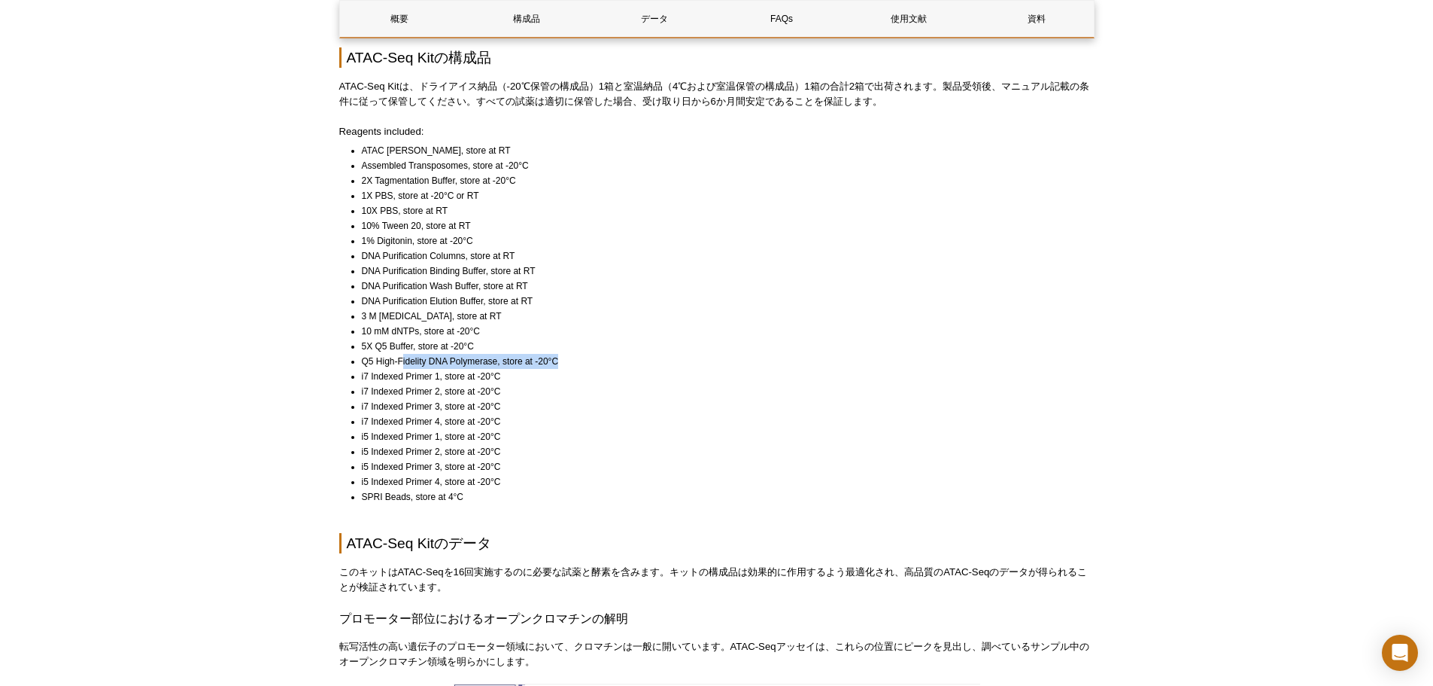
drag, startPoint x: 403, startPoint y: 360, endPoint x: 582, endPoint y: 364, distance: 179.1
click at [582, 360] on li "Q5 High-Fidelity DNA Polymerase, store at -20°C" at bounding box center [721, 361] width 719 height 15
click at [558, 366] on div at bounding box center [558, 366] width 0 height 0
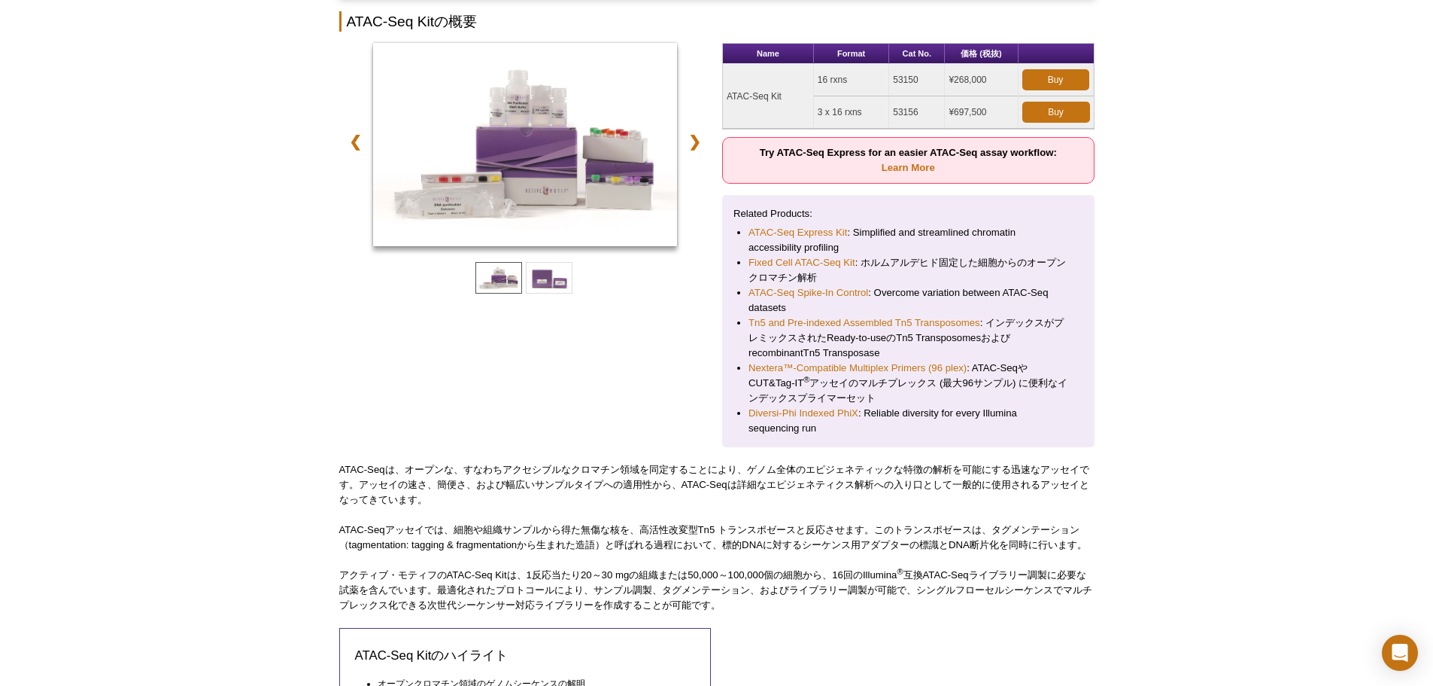
scroll to position [0, 0]
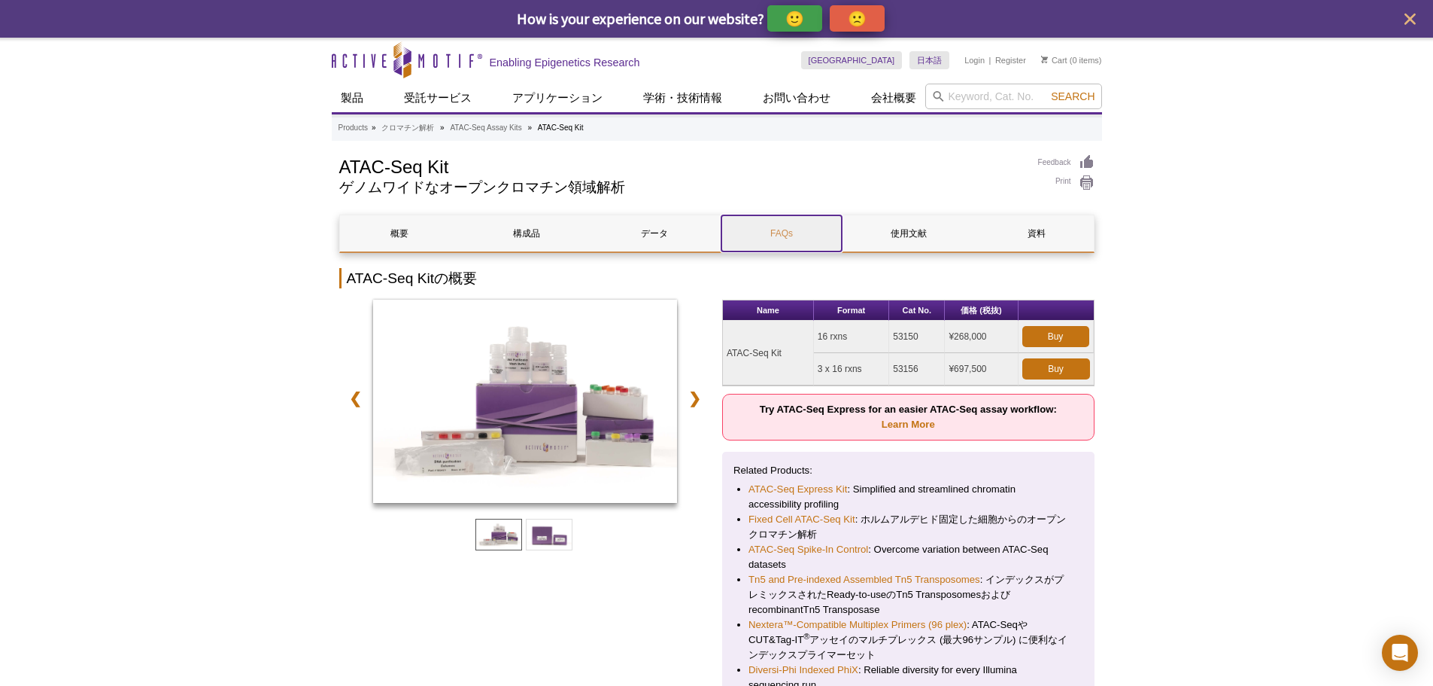
click at [802, 220] on link "FAQs" at bounding box center [782, 233] width 120 height 36
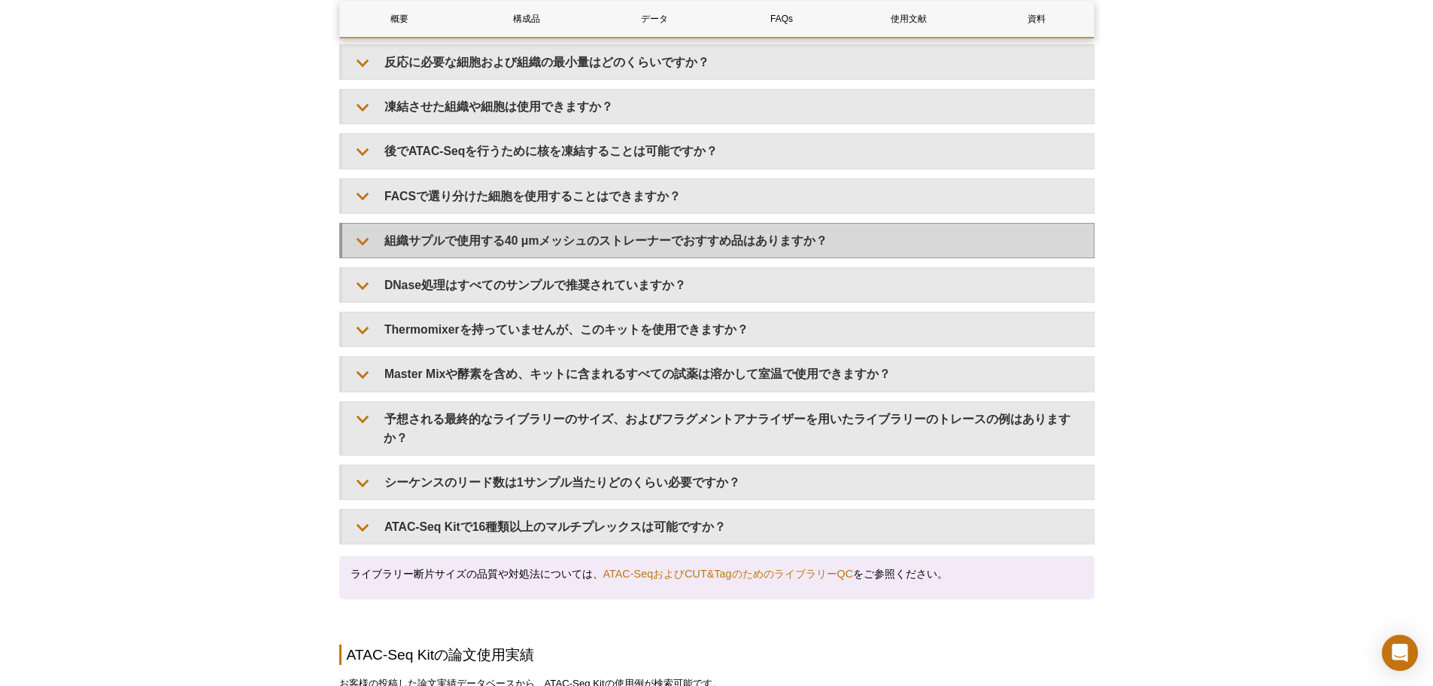
scroll to position [2845, 0]
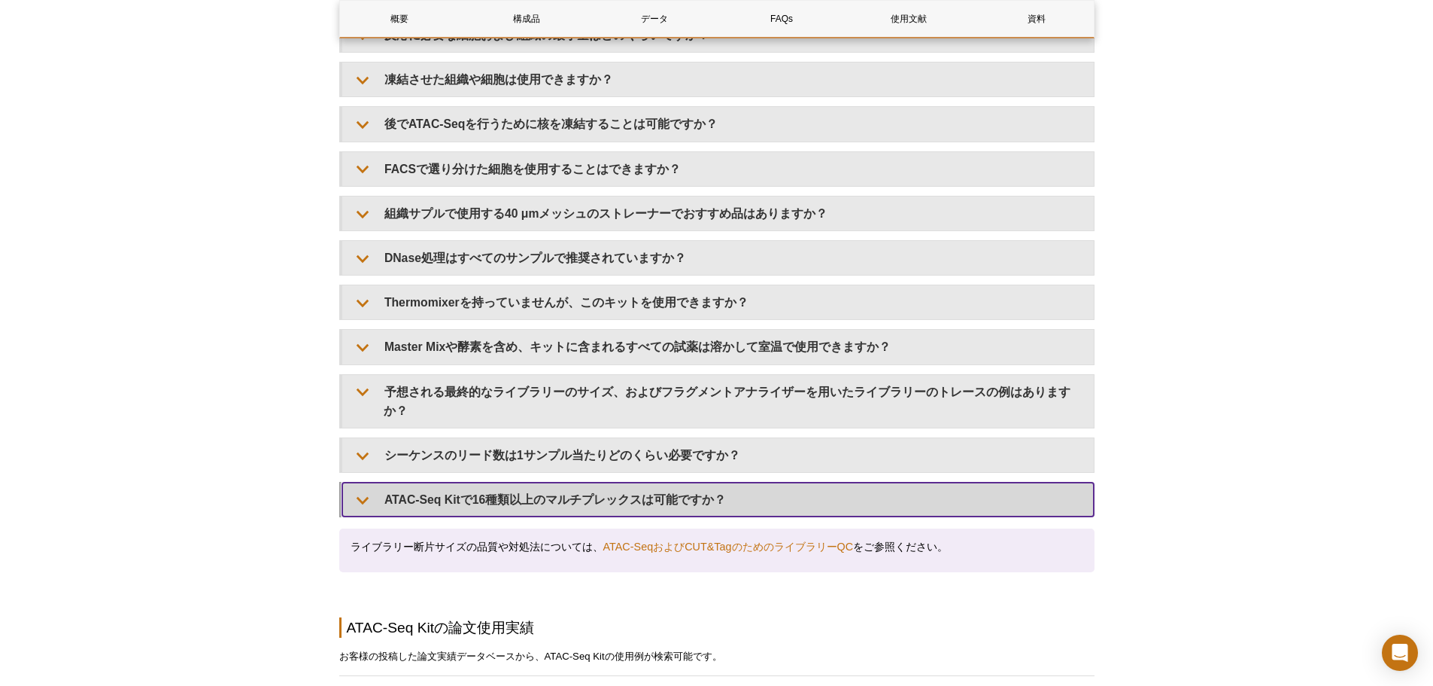
click at [664, 482] on summary "ATAC-Seq Kitで16種類以上のマルチプレックスは可能ですか？" at bounding box center [718, 499] width 752 height 34
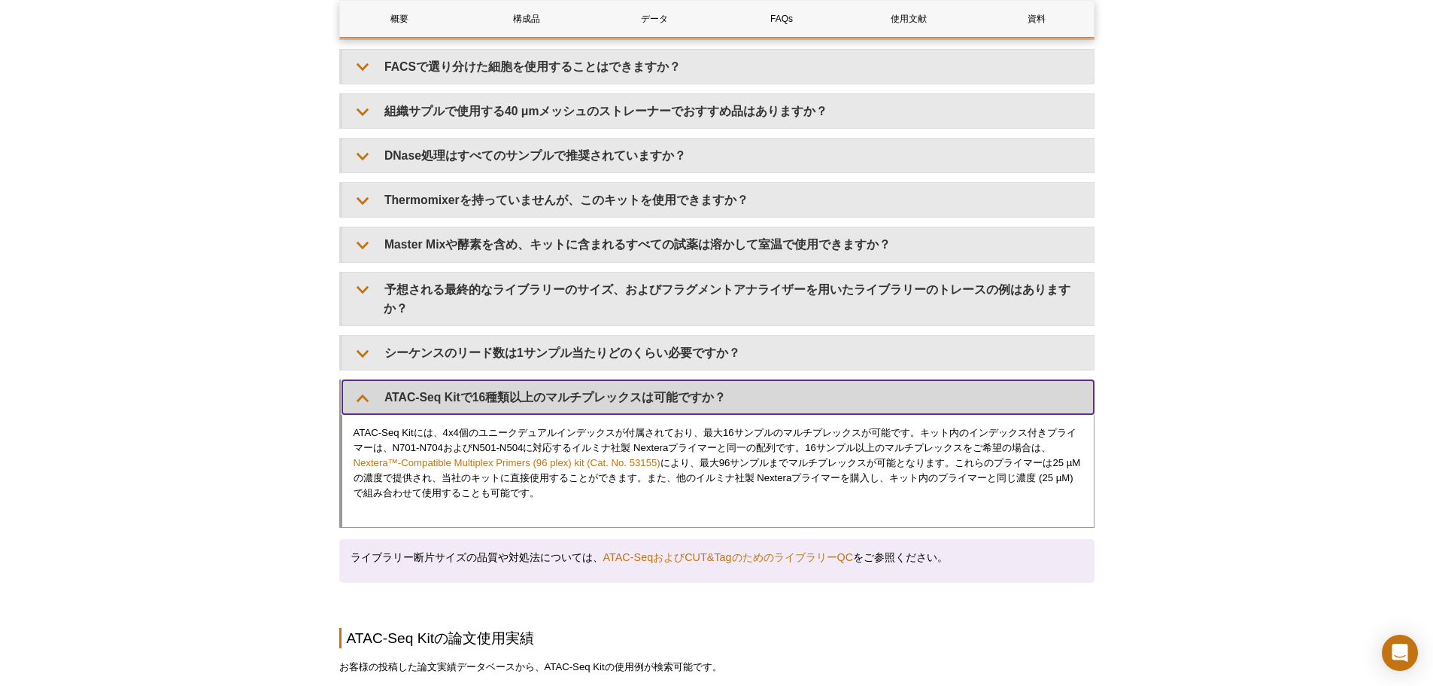
scroll to position [2920, 0]
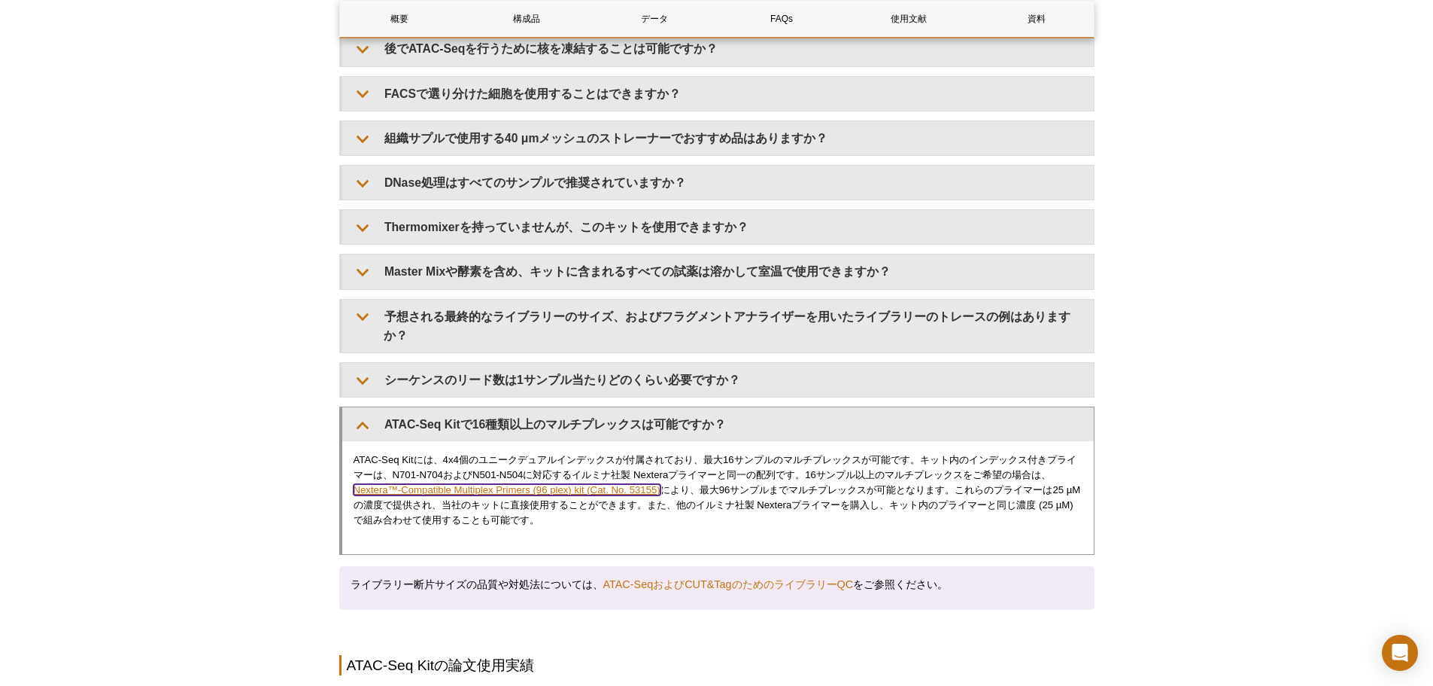
click at [600, 484] on link "Nextera™-Compatible Multiplex Primers (96 plex) kit (Cat. No. 53155)" at bounding box center [507, 489] width 307 height 11
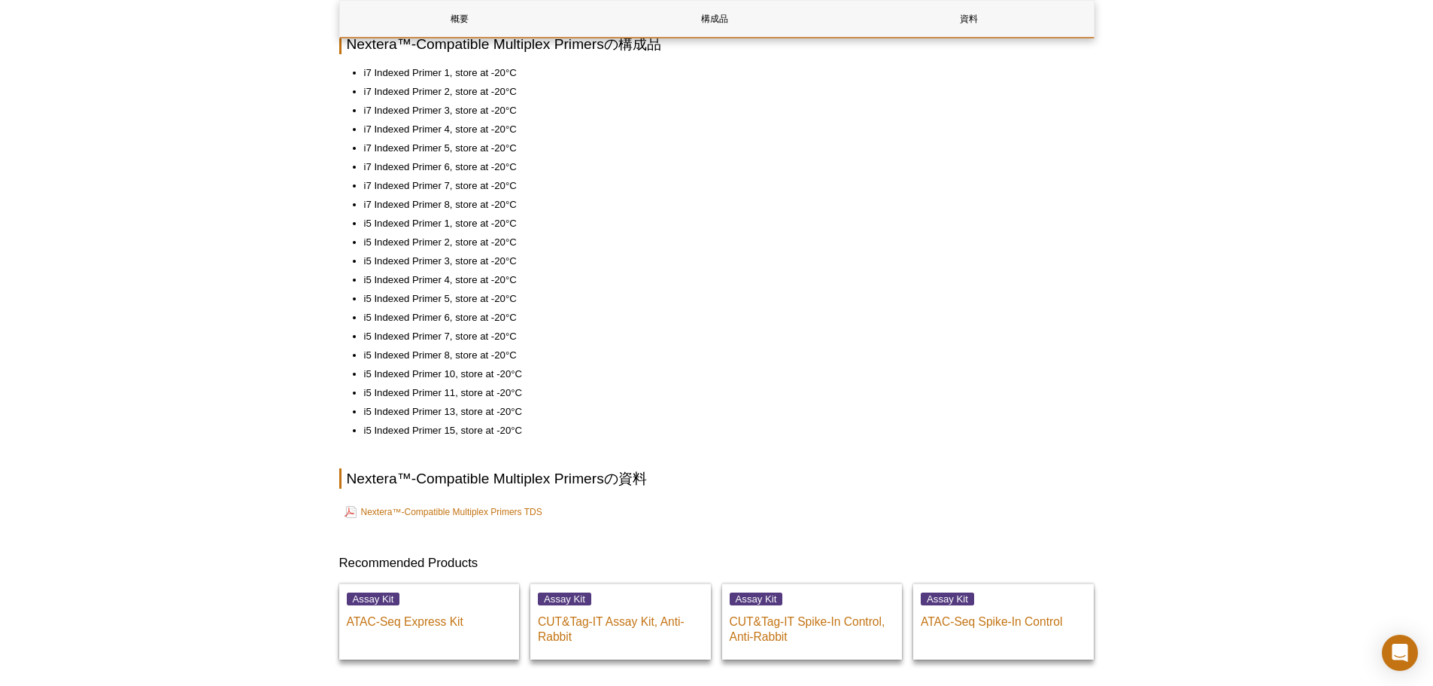
scroll to position [527, 0]
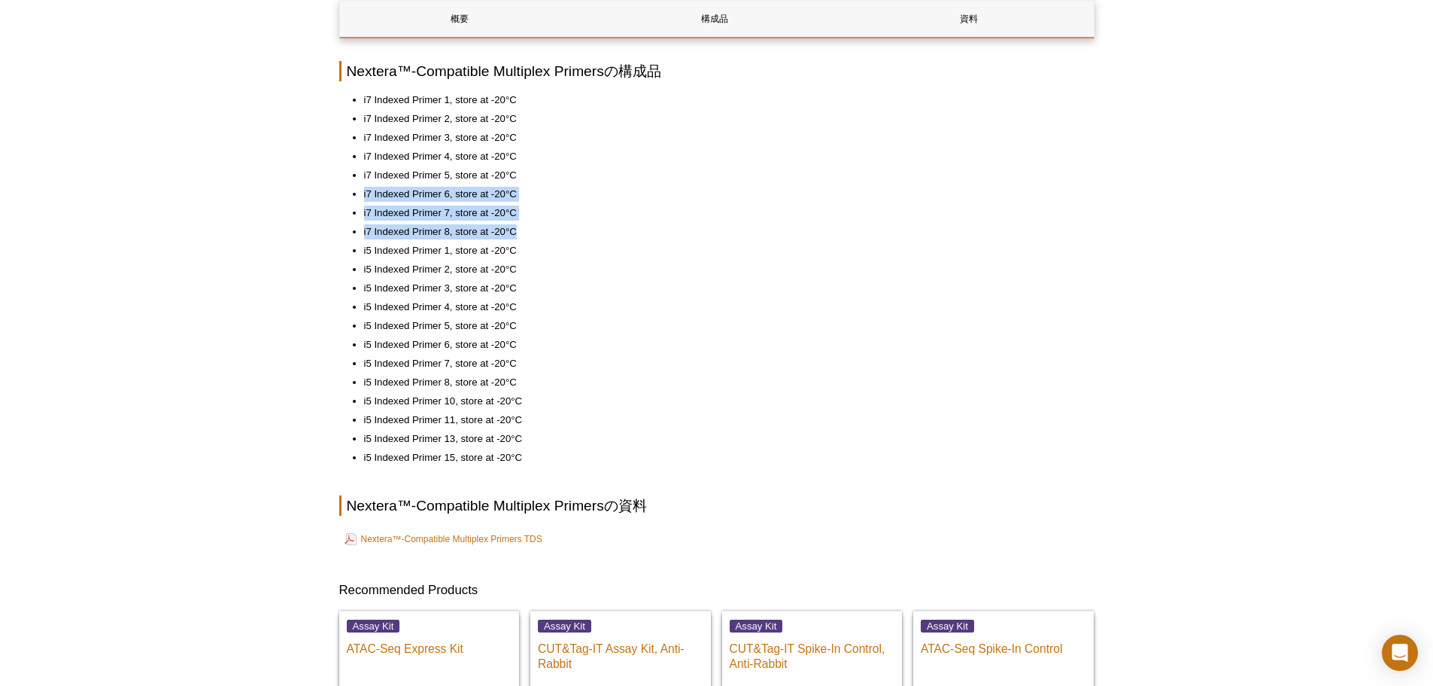
drag, startPoint x: 362, startPoint y: 187, endPoint x: 522, endPoint y: 228, distance: 165.5
click at [522, 228] on ul "i7 Indexed Primer 1, store at -20°C i7 Indexed Primer 2, store at -20°C i7 Inde…" at bounding box center [709, 279] width 740 height 372
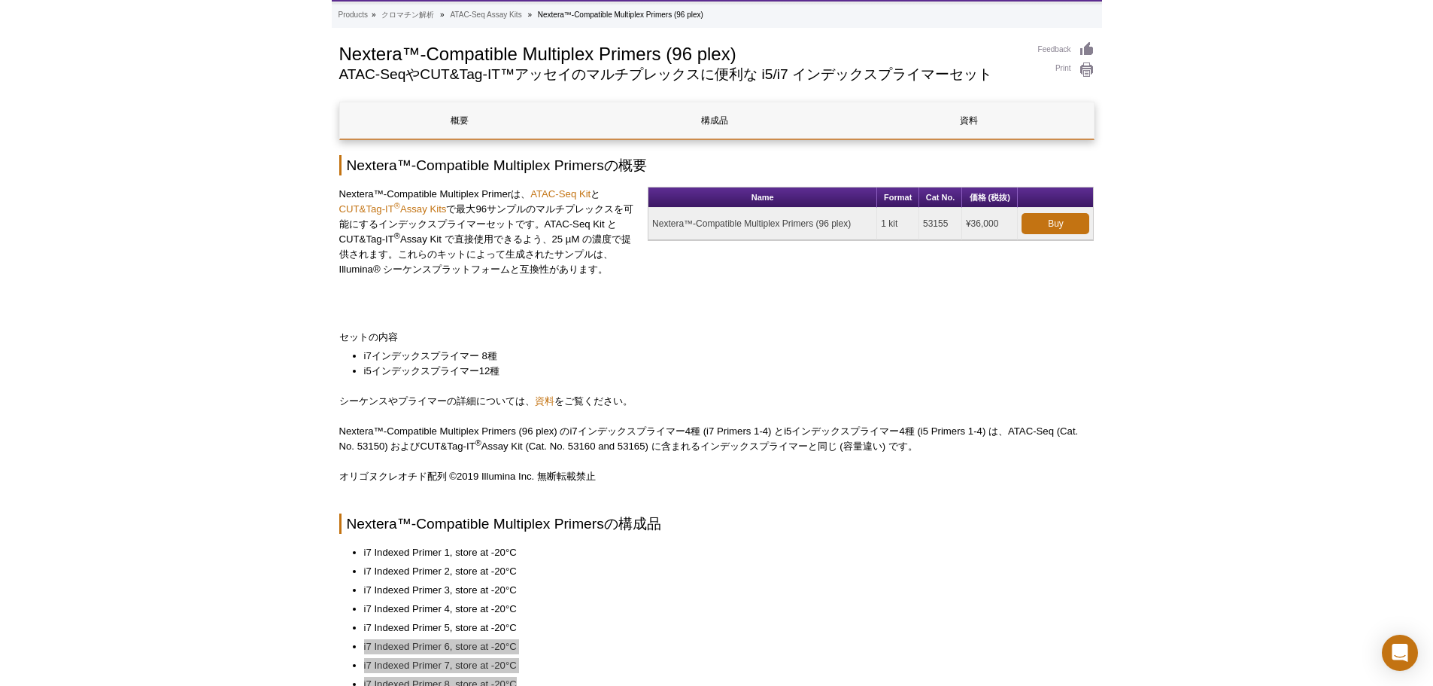
scroll to position [0, 0]
